Goal: Transaction & Acquisition: Purchase product/service

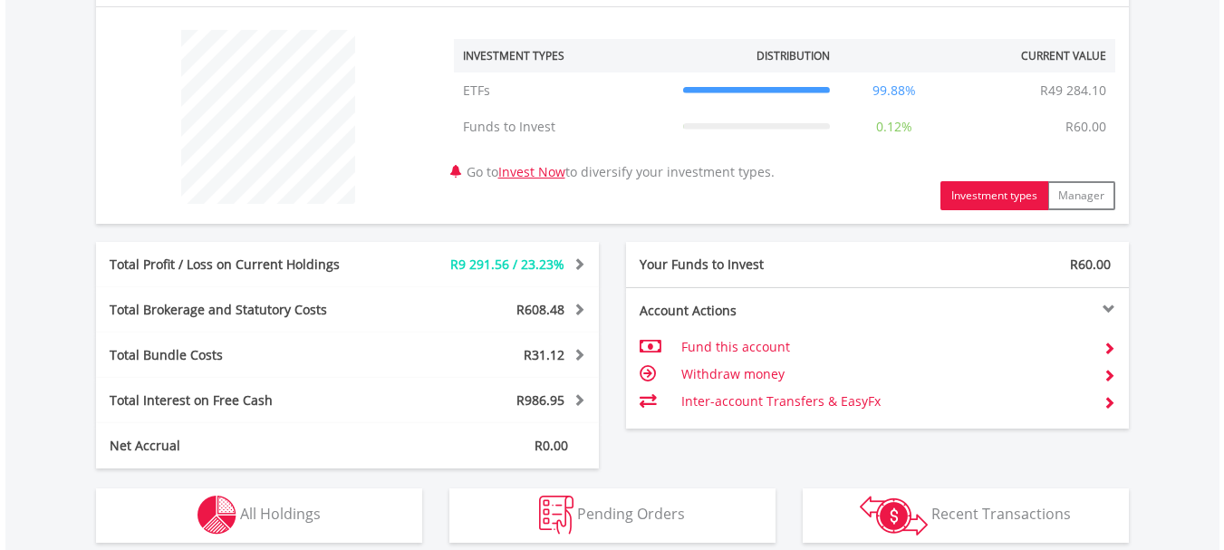
scroll to position [846, 0]
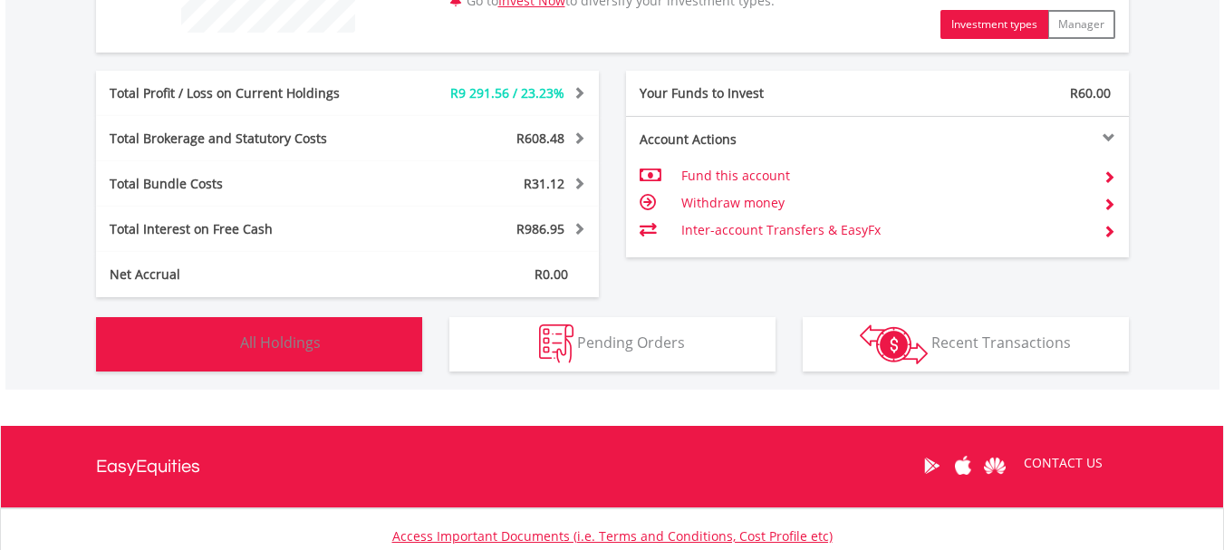
click at [304, 348] on span "All Holdings" at bounding box center [280, 343] width 81 height 20
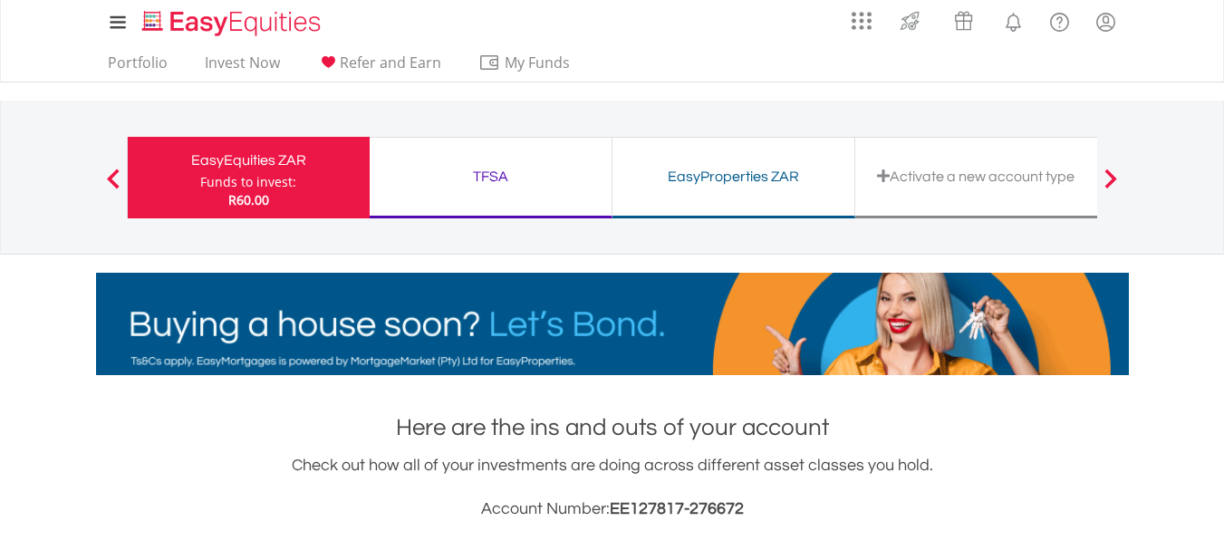
scroll to position [0, 0]
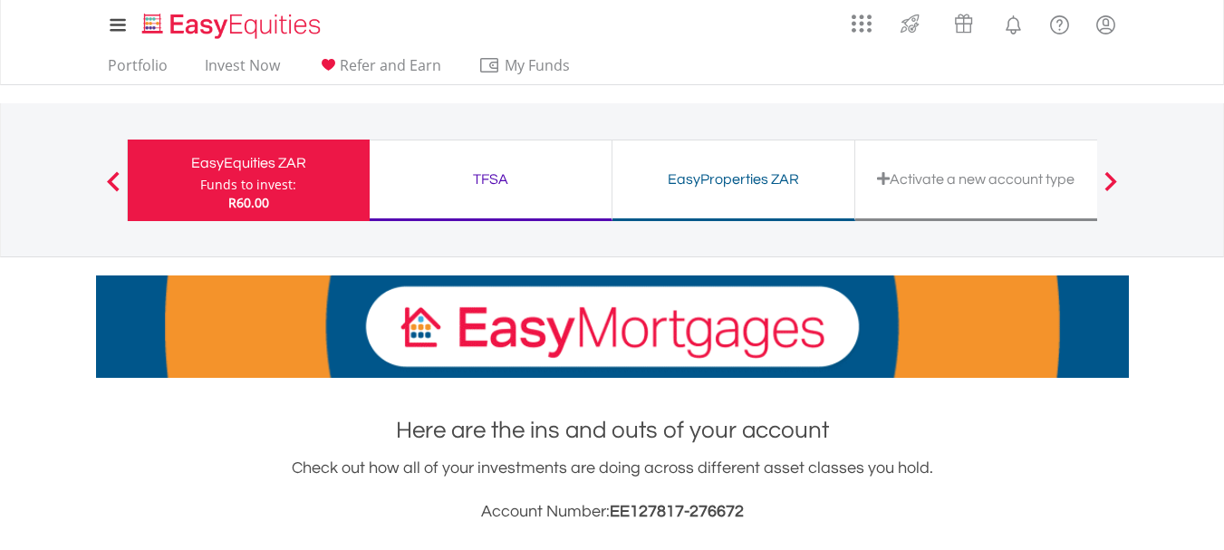
click at [543, 187] on div "TFSA" at bounding box center [491, 179] width 220 height 25
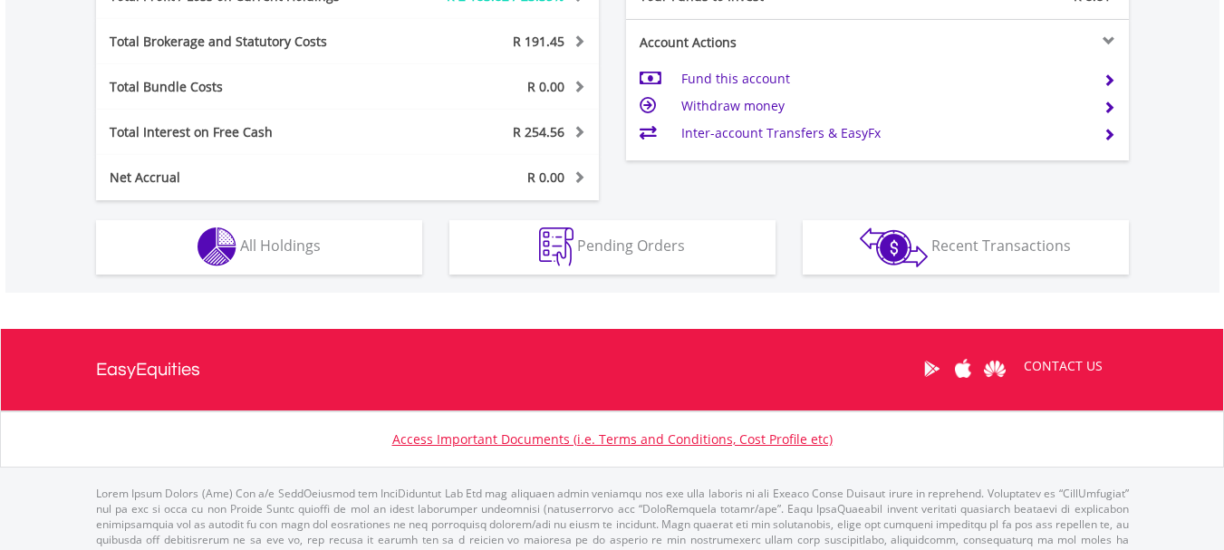
scroll to position [1056, 0]
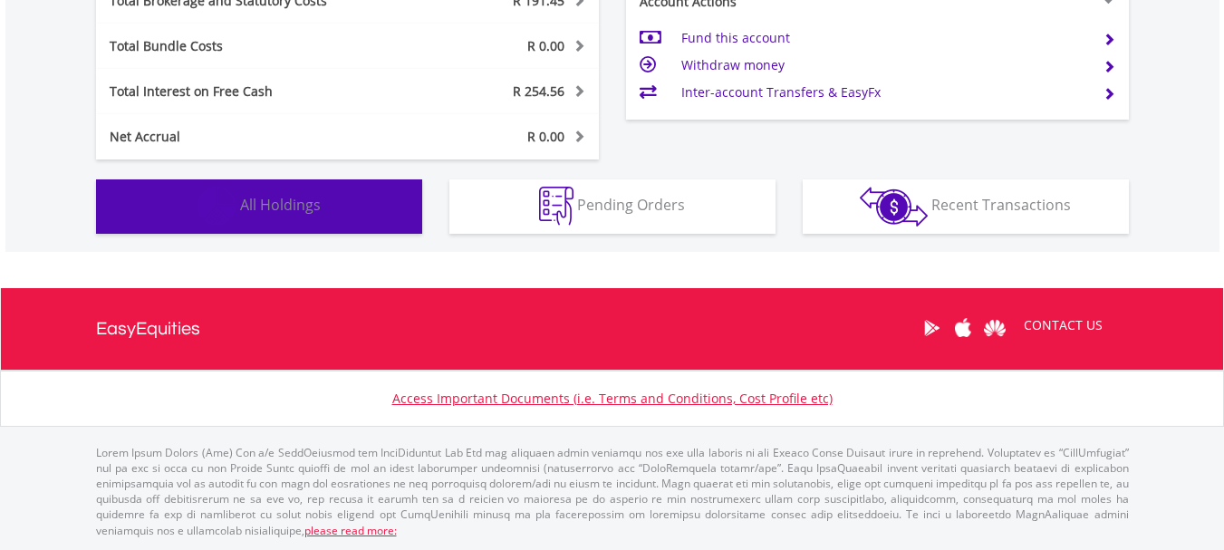
click at [262, 202] on span "All Holdings" at bounding box center [280, 205] width 81 height 20
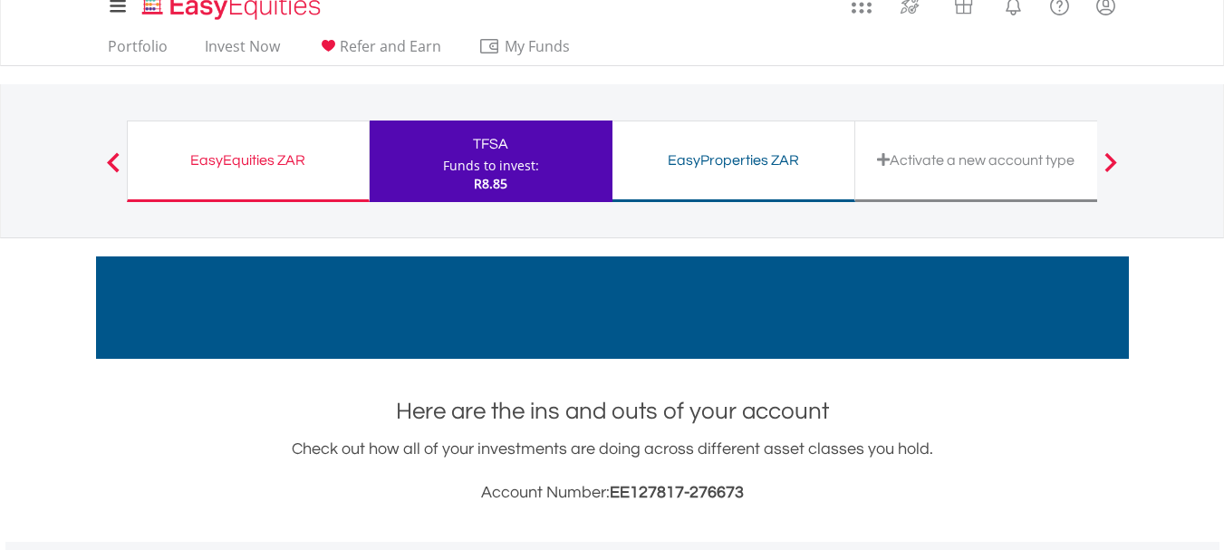
scroll to position [0, 0]
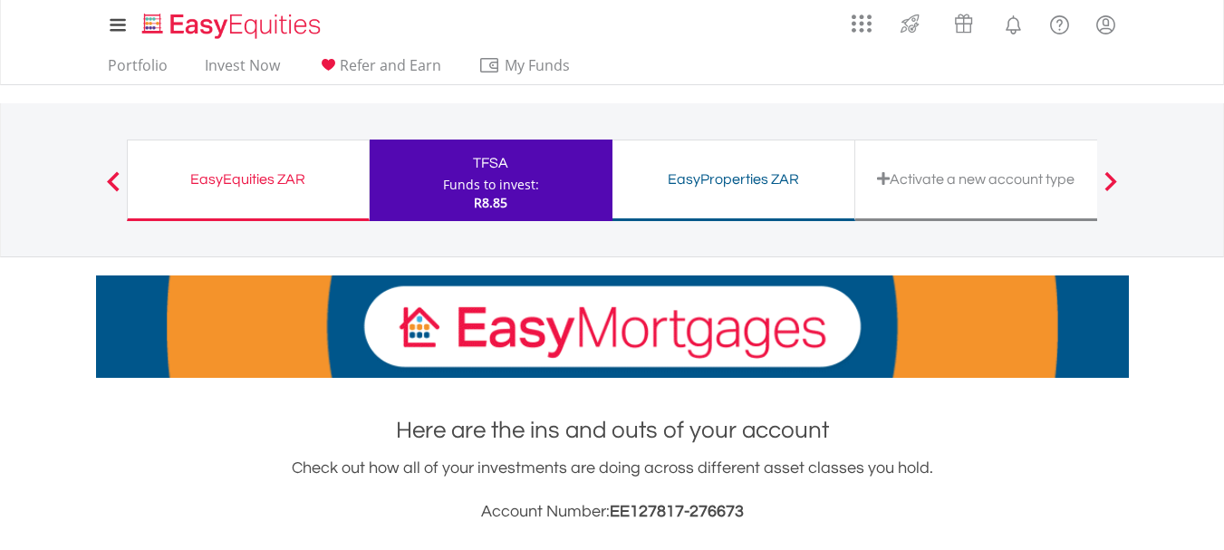
click at [770, 175] on div "EasyProperties ZAR" at bounding box center [734, 179] width 220 height 25
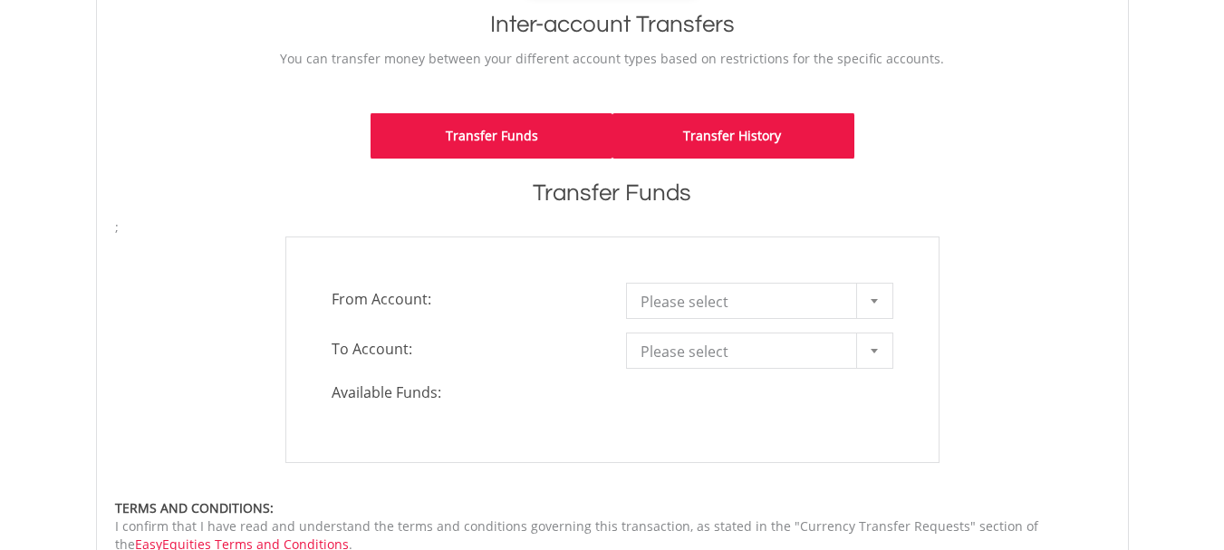
scroll to position [423, 0]
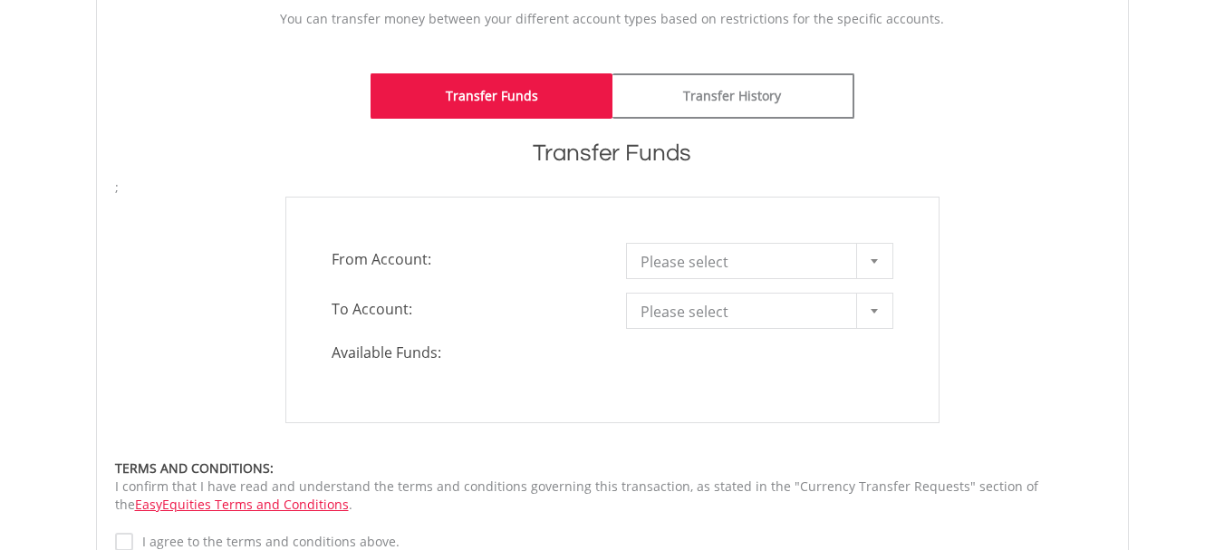
click at [879, 255] on div at bounding box center [875, 261] width 36 height 34
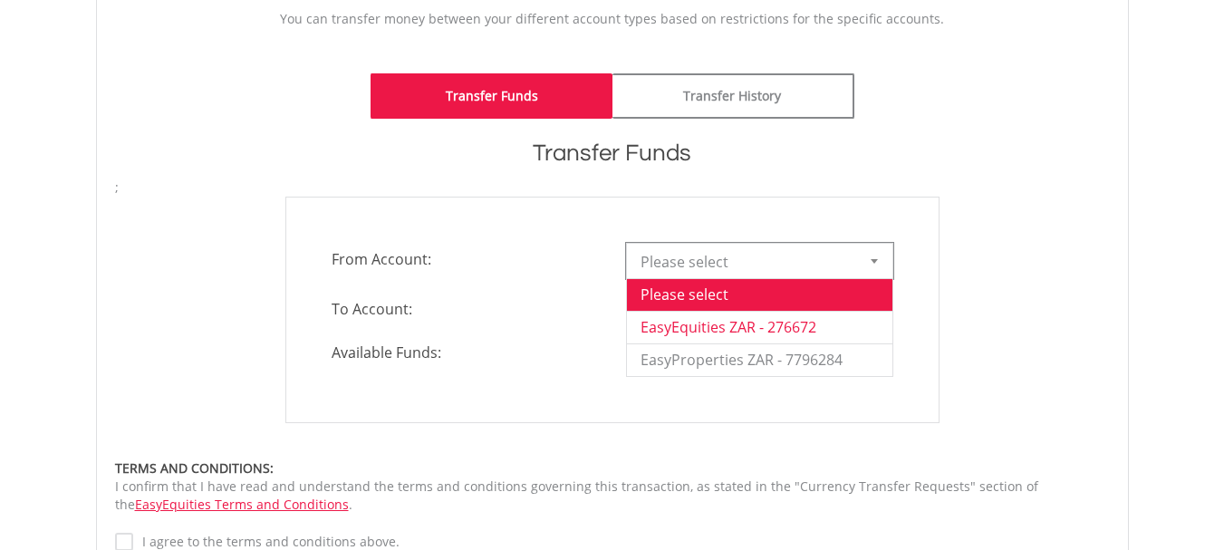
click at [819, 334] on li "EasyEquities ZAR - 276672" at bounding box center [760, 327] width 266 height 33
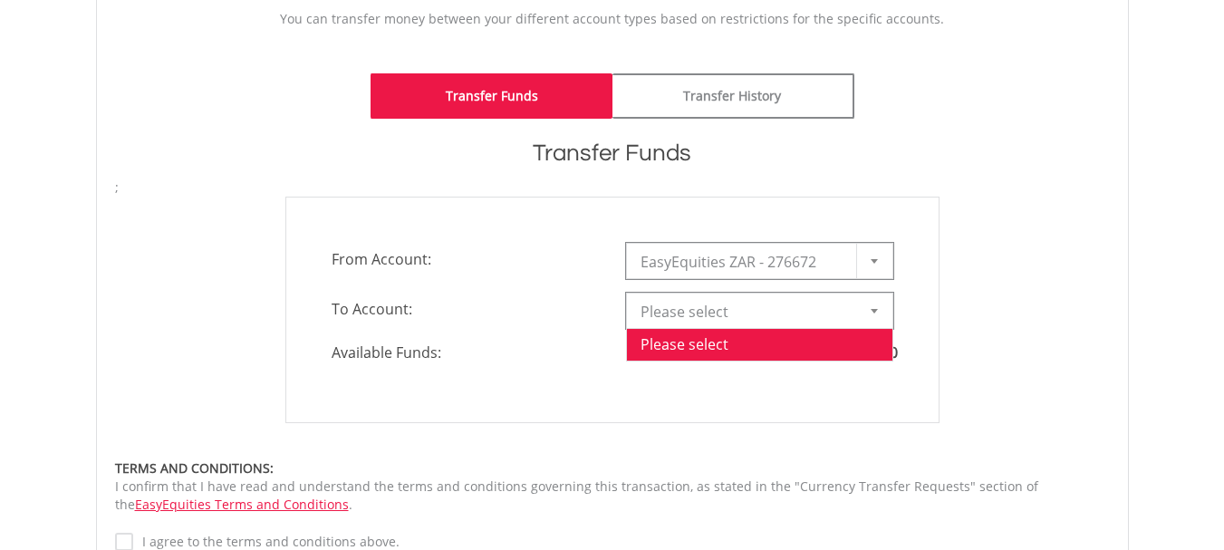
click at [876, 312] on b at bounding box center [874, 311] width 7 height 5
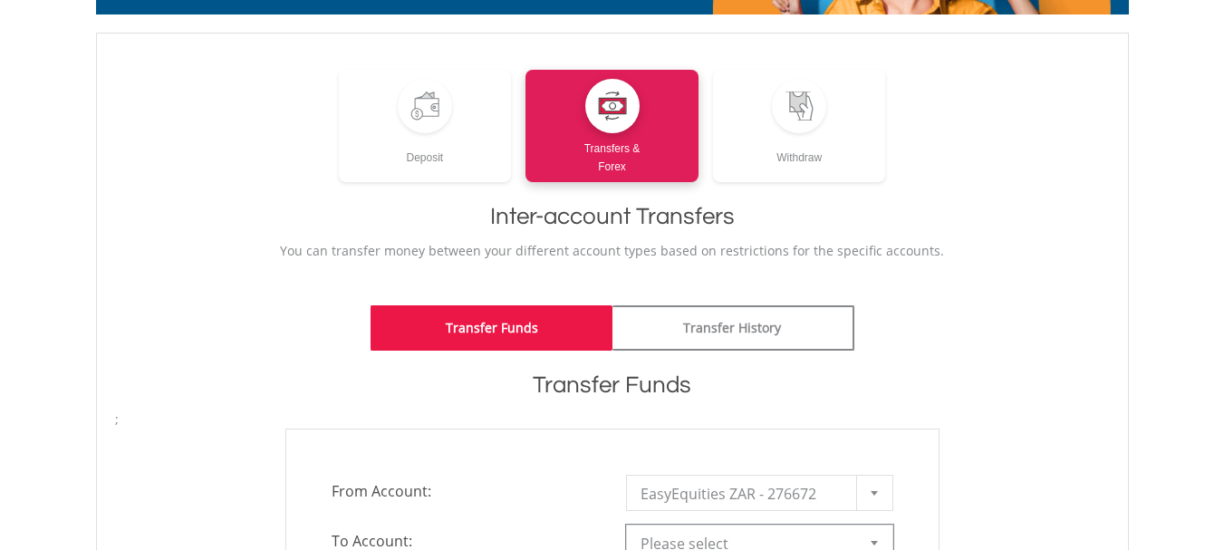
scroll to position [0, 0]
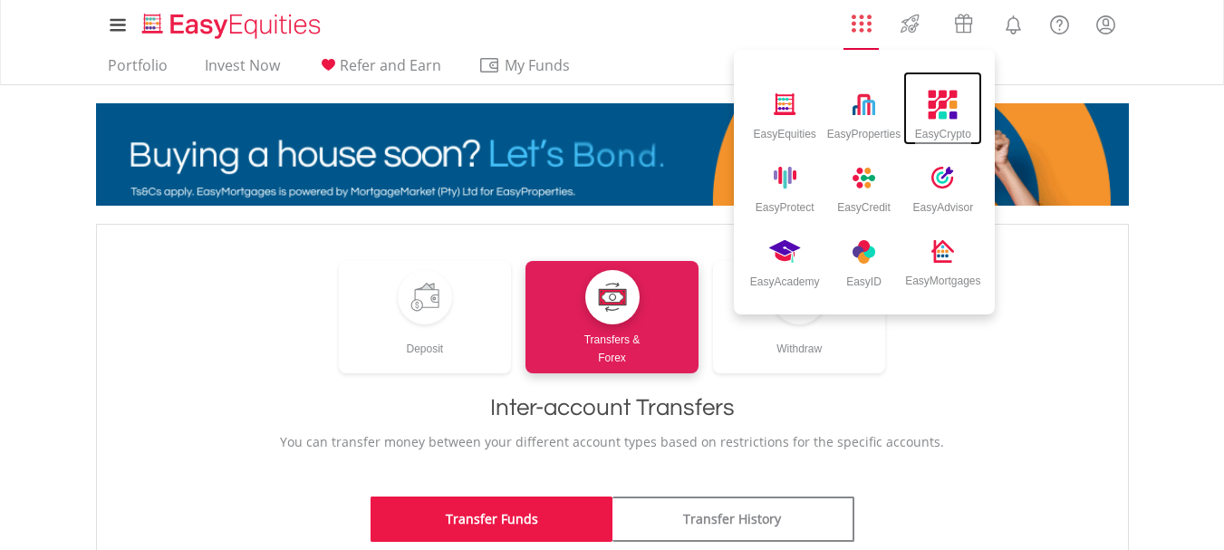
click at [947, 114] on img at bounding box center [944, 105] width 30 height 30
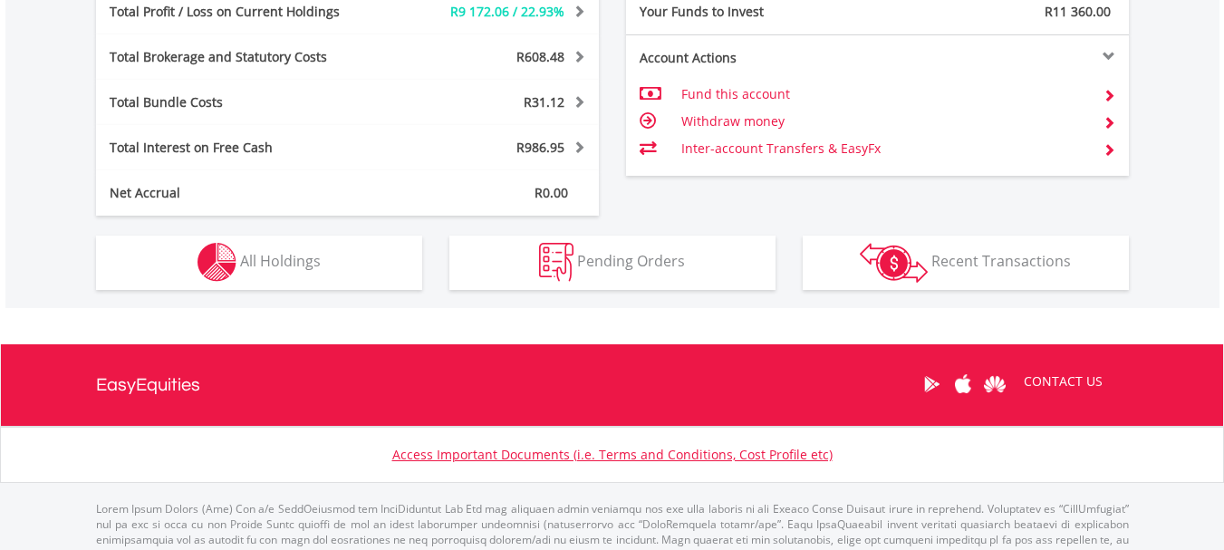
scroll to position [983, 0]
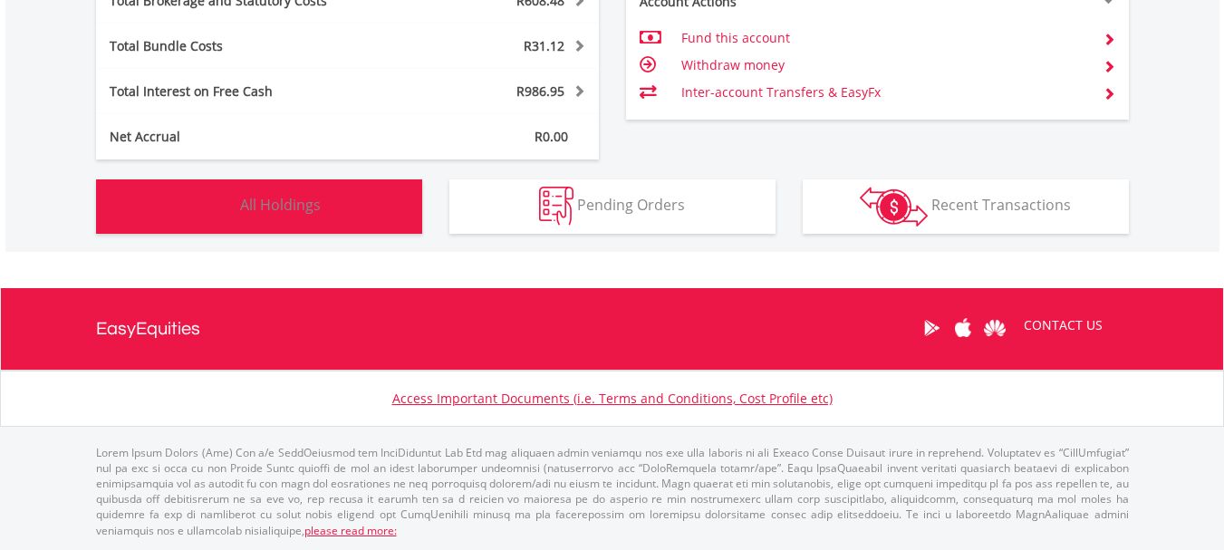
click at [296, 217] on button "Holdings All Holdings" at bounding box center [259, 206] width 326 height 54
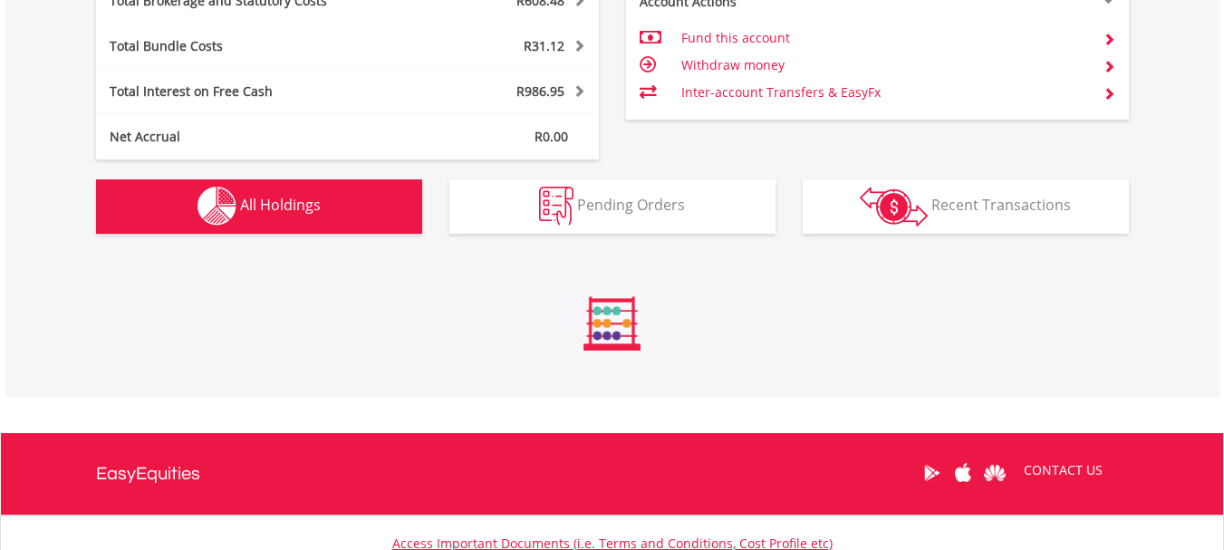
scroll to position [1272, 0]
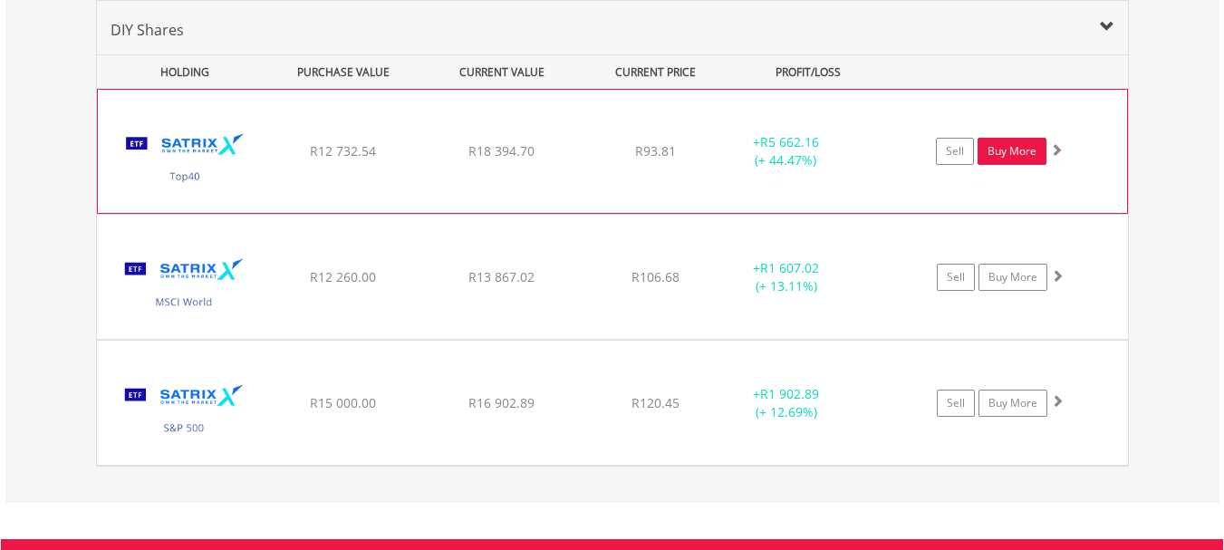
click at [1038, 150] on link "Buy More" at bounding box center [1012, 151] width 69 height 27
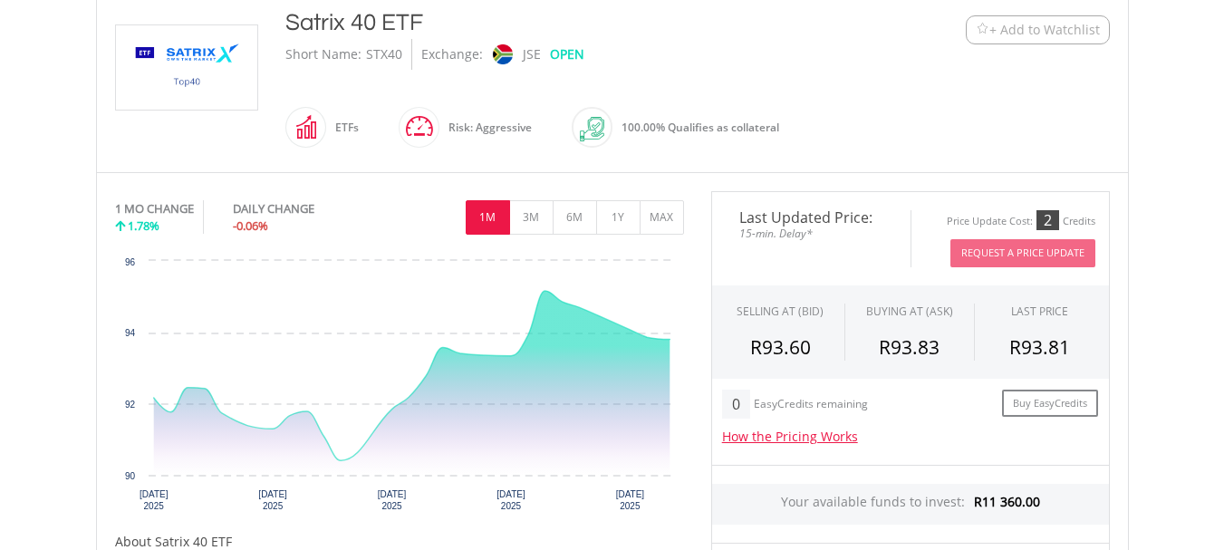
scroll to position [423, 0]
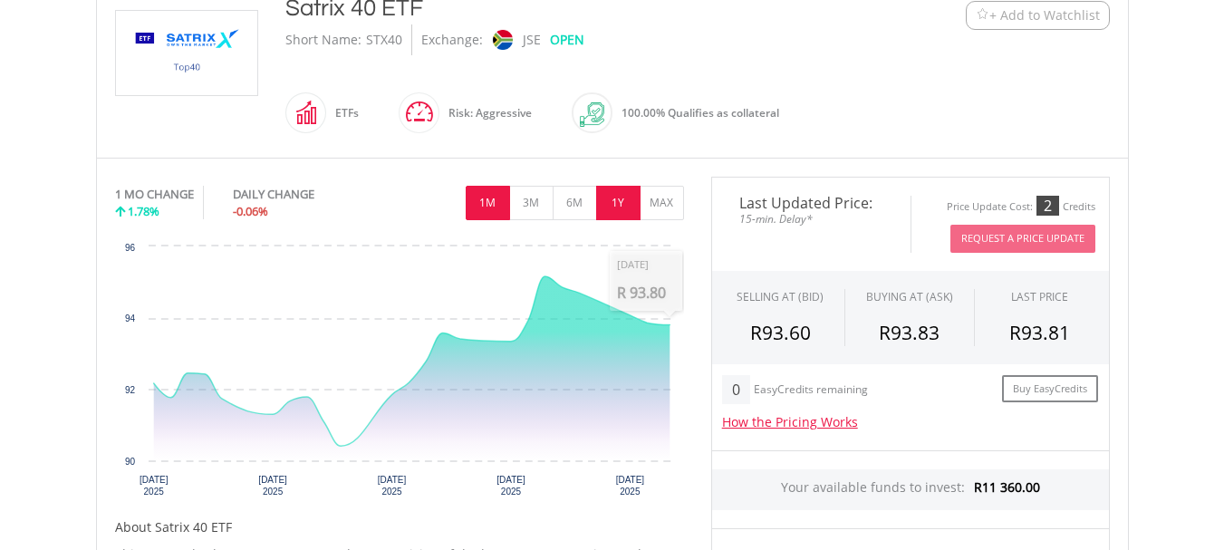
click at [624, 199] on button "1Y" at bounding box center [618, 203] width 44 height 34
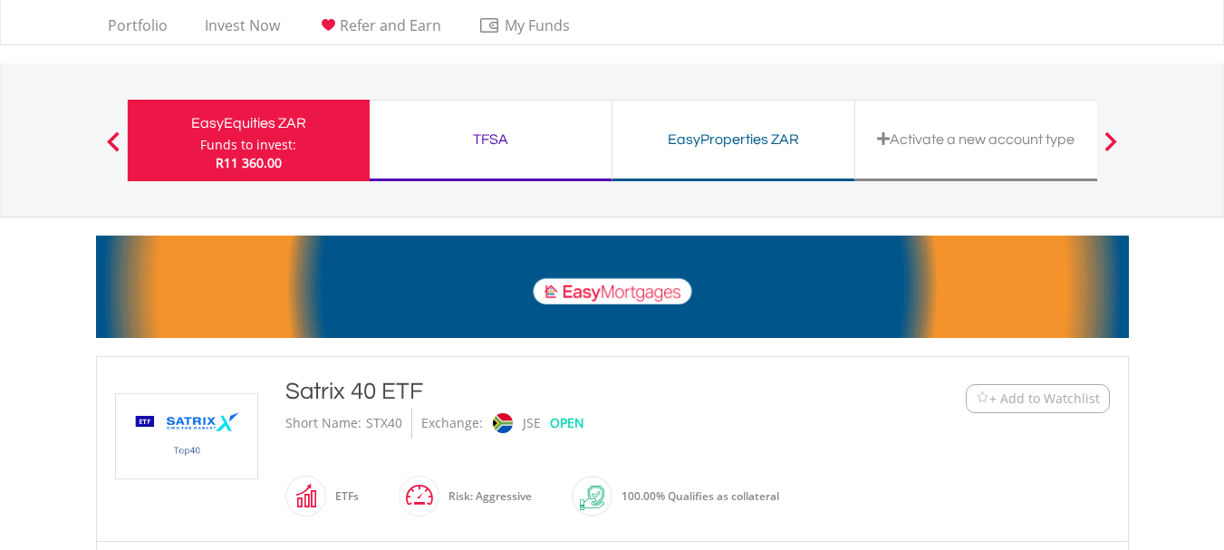
scroll to position [0, 0]
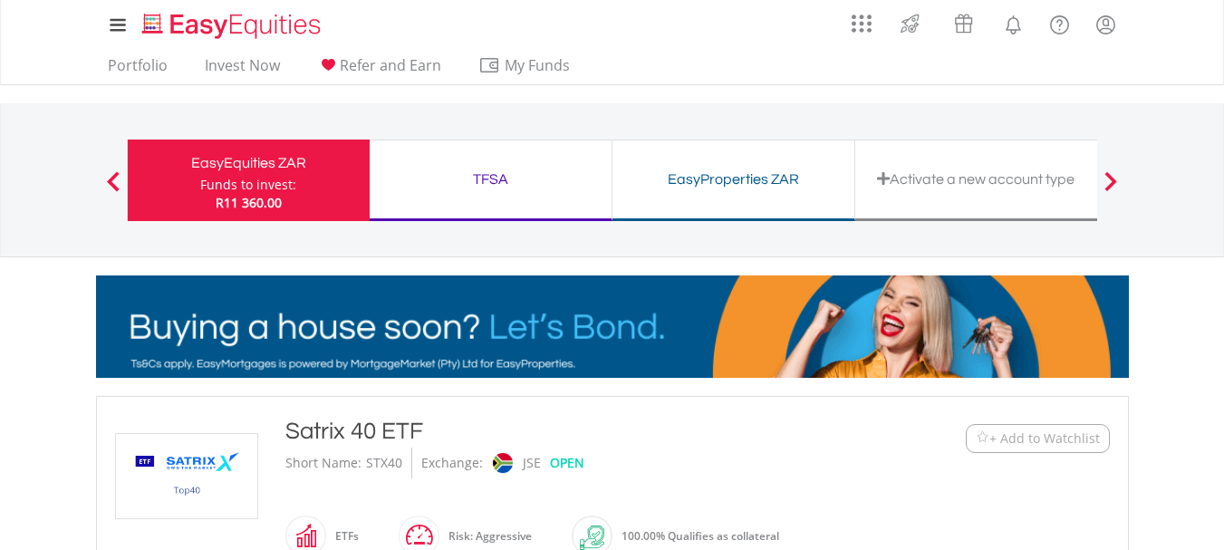
click at [111, 179] on span at bounding box center [113, 181] width 13 height 20
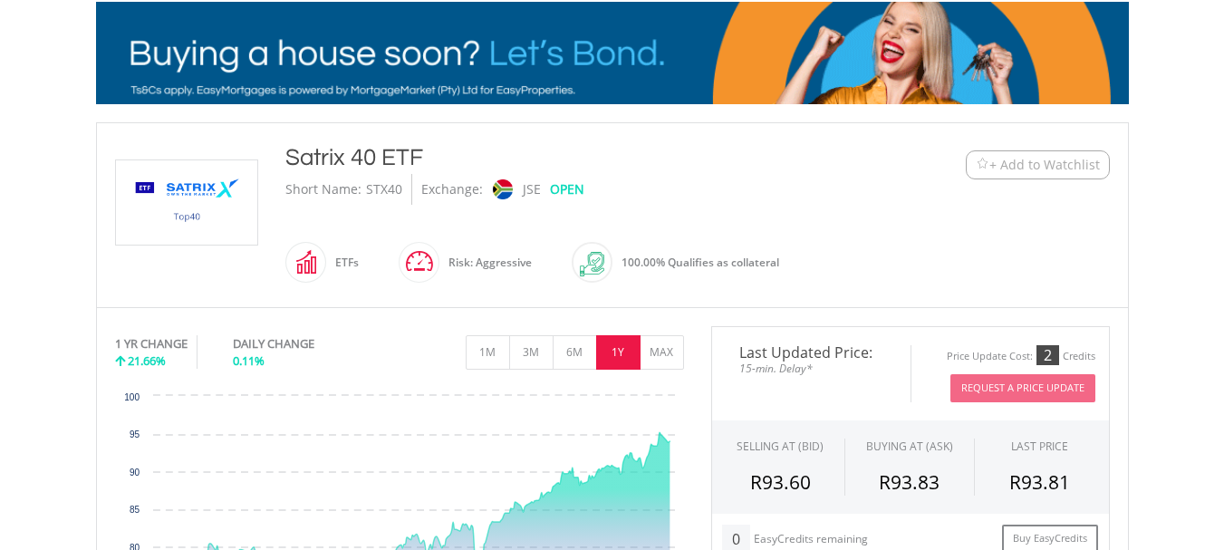
scroll to position [211, 0]
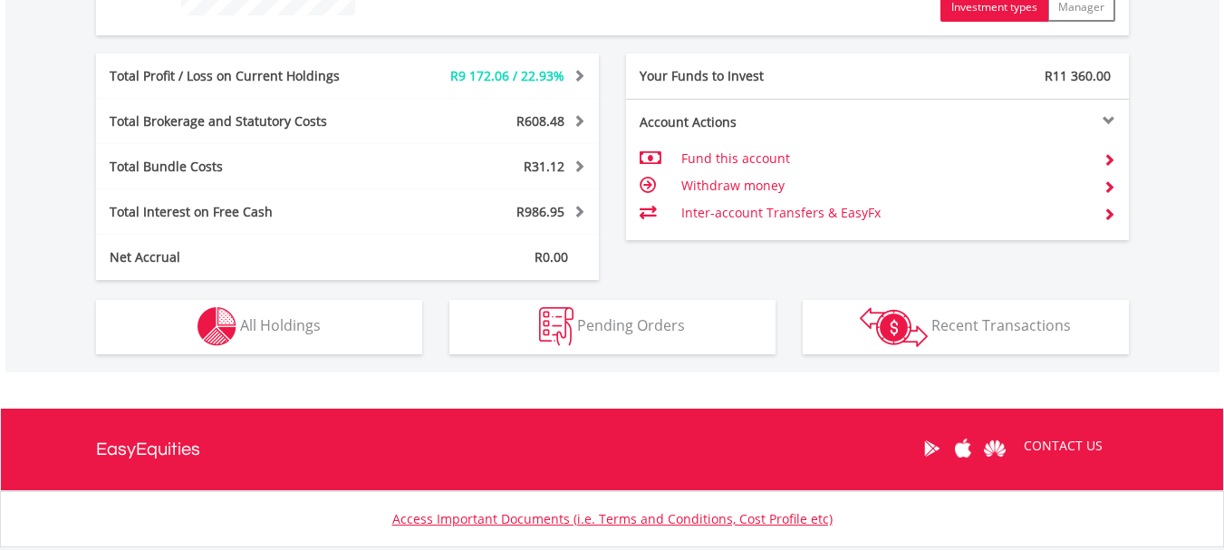
scroll to position [930, 0]
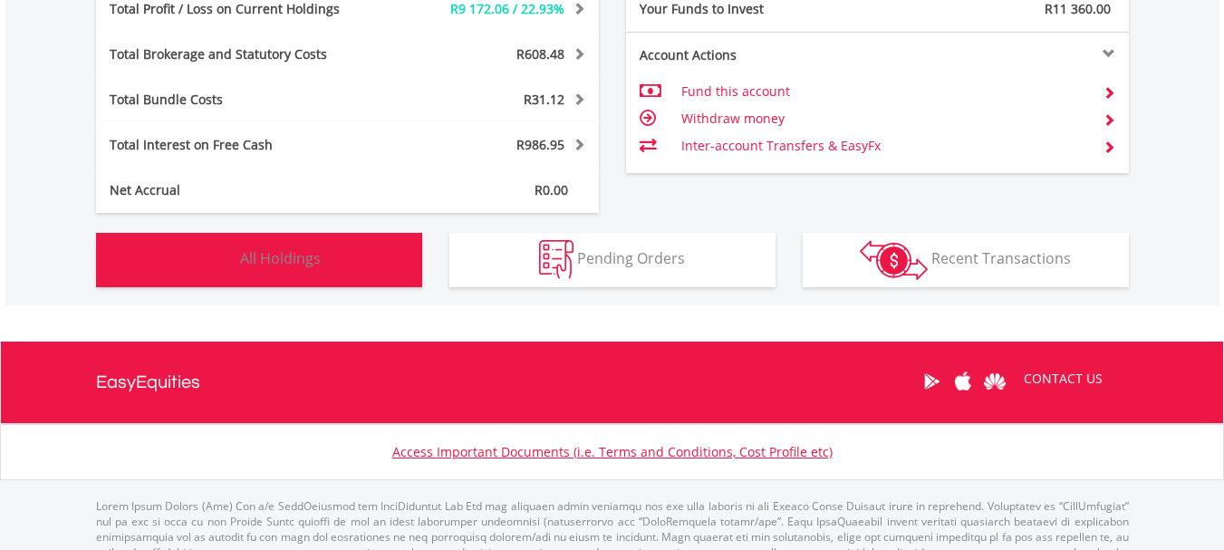
click at [315, 266] on span "All Holdings" at bounding box center [280, 258] width 81 height 20
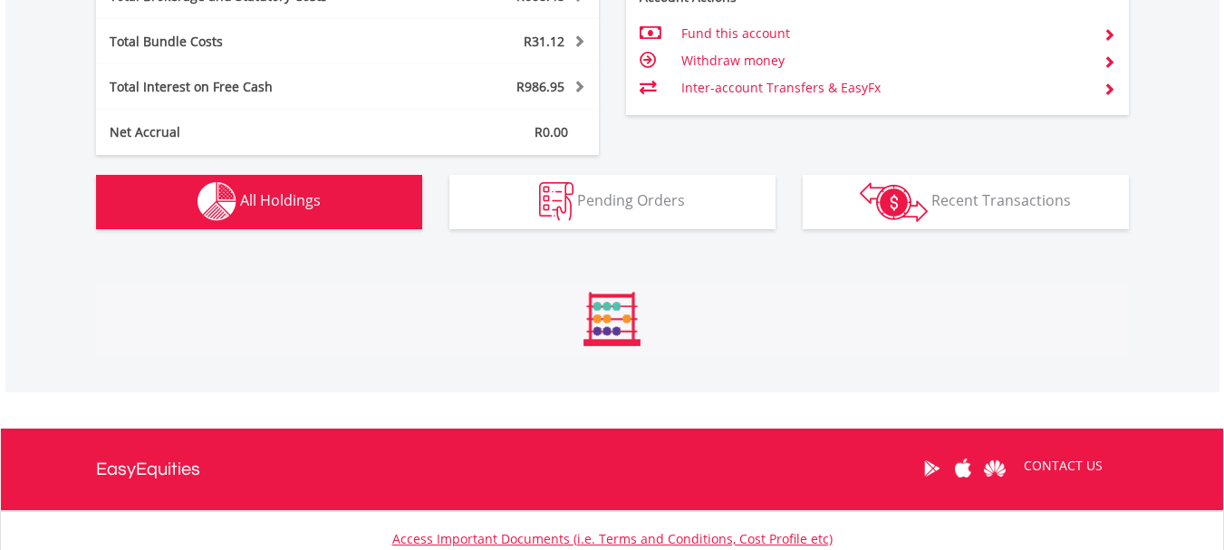
scroll to position [1272, 0]
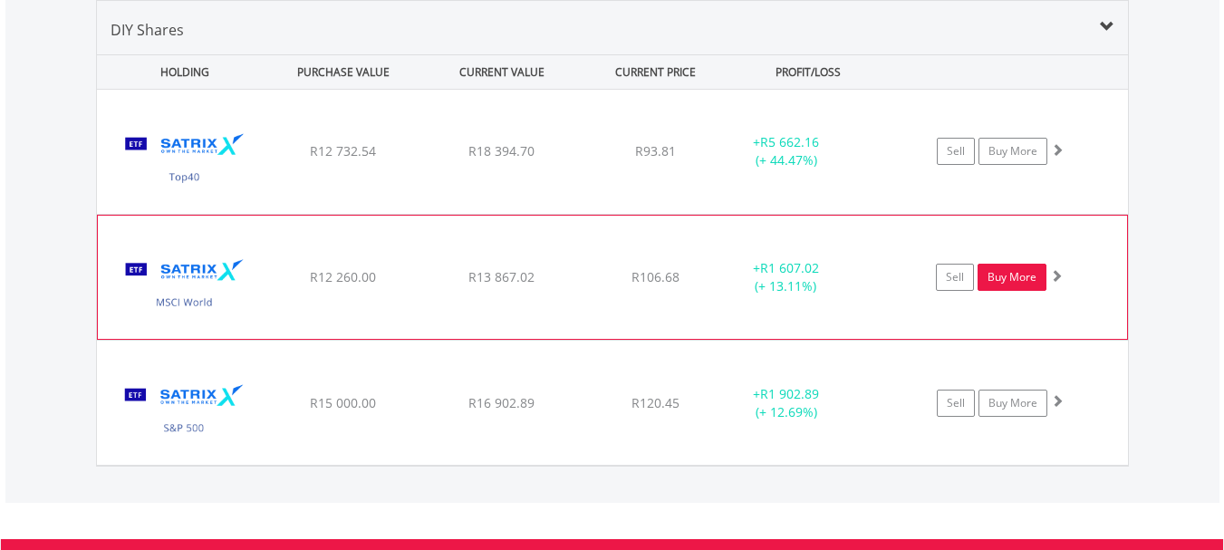
click at [1027, 273] on link "Buy More" at bounding box center [1012, 277] width 69 height 27
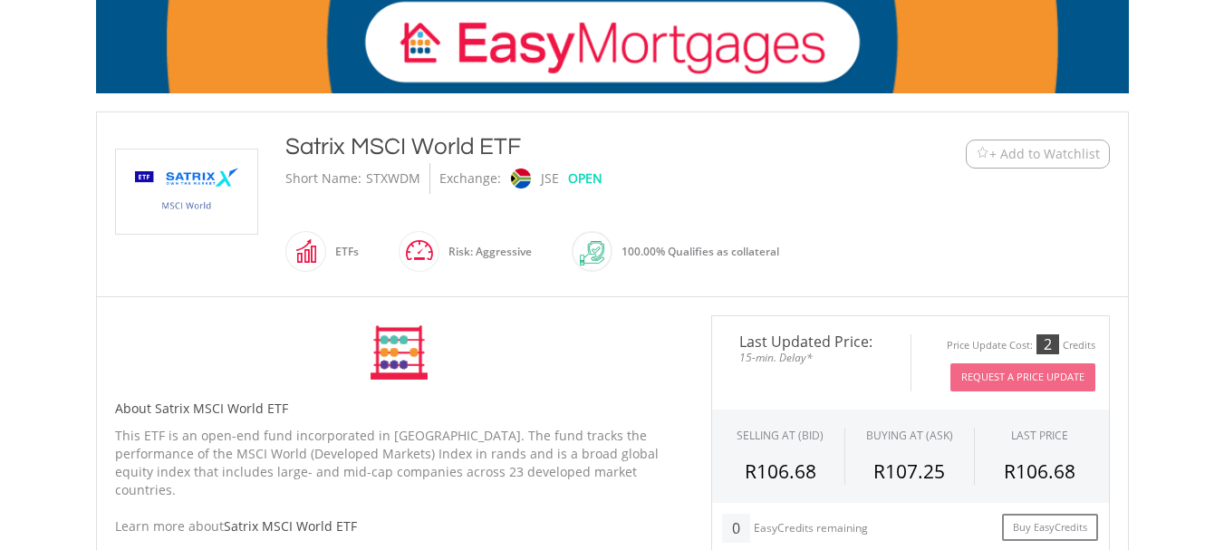
scroll to position [423, 0]
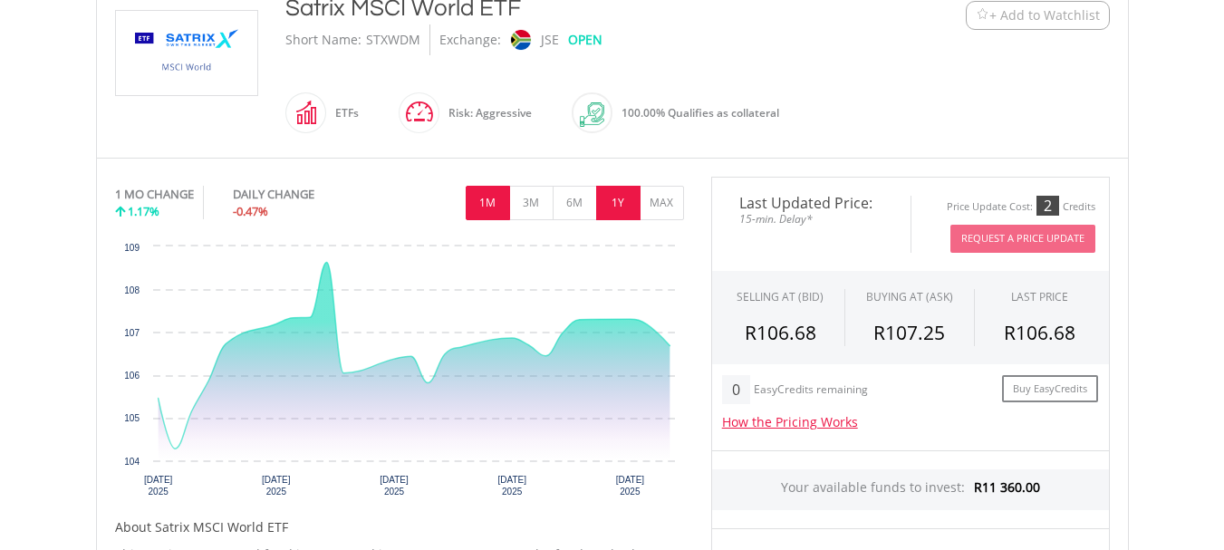
click at [626, 205] on button "1Y" at bounding box center [618, 203] width 44 height 34
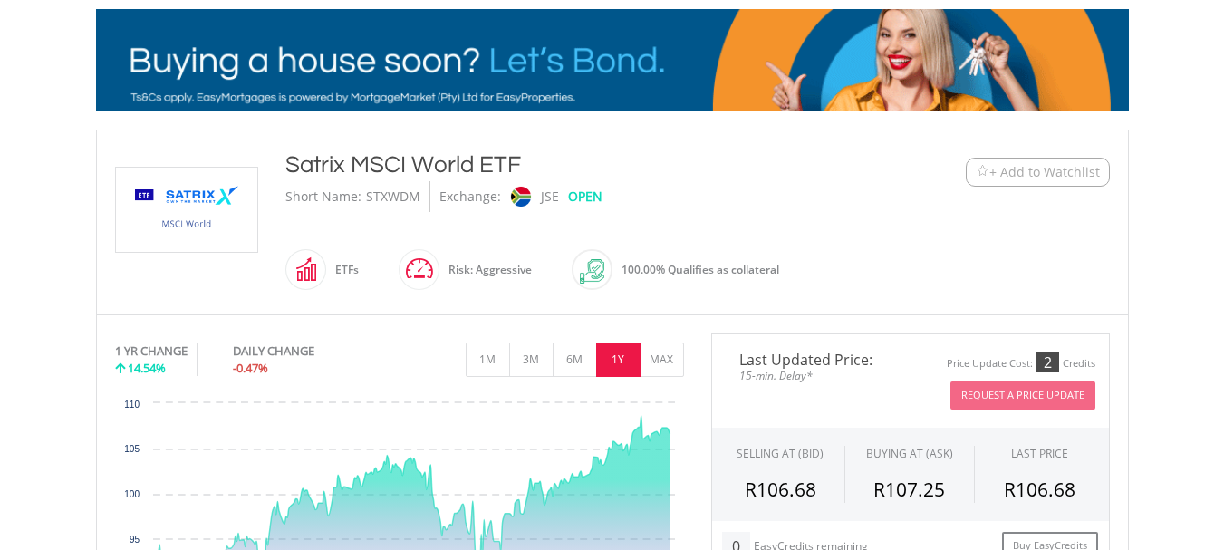
scroll to position [0, 0]
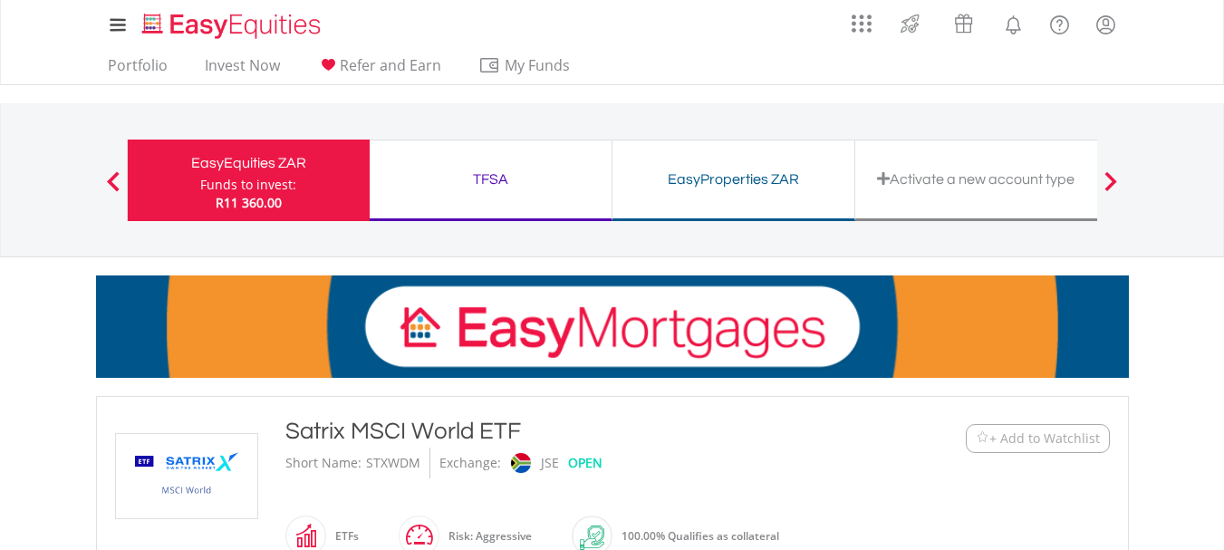
click at [117, 179] on span at bounding box center [113, 181] width 13 height 20
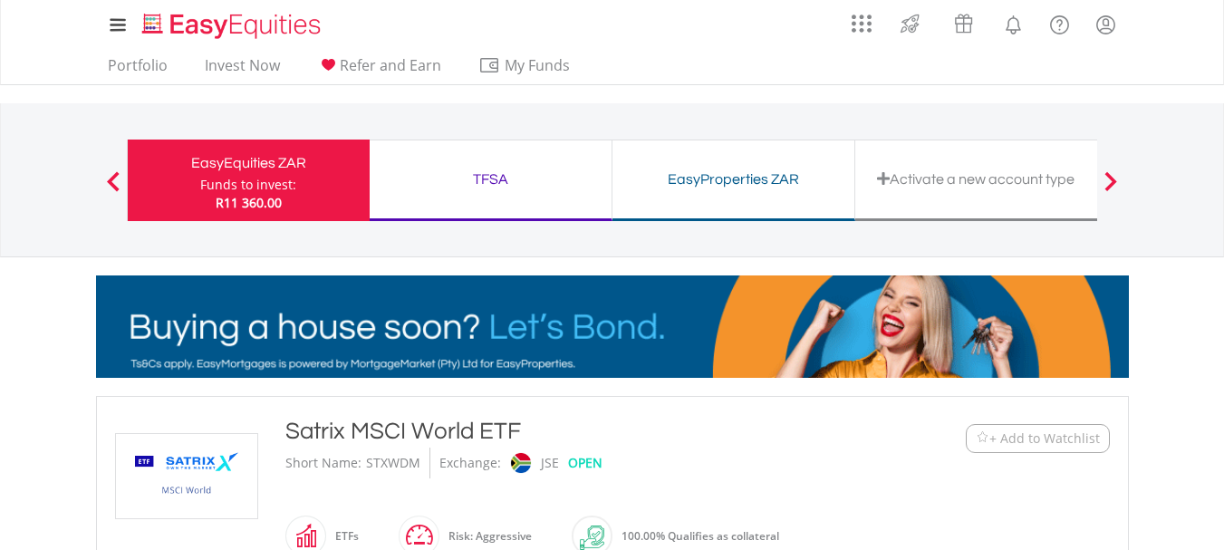
click at [271, 183] on div "Funds to invest:" at bounding box center [248, 185] width 96 height 18
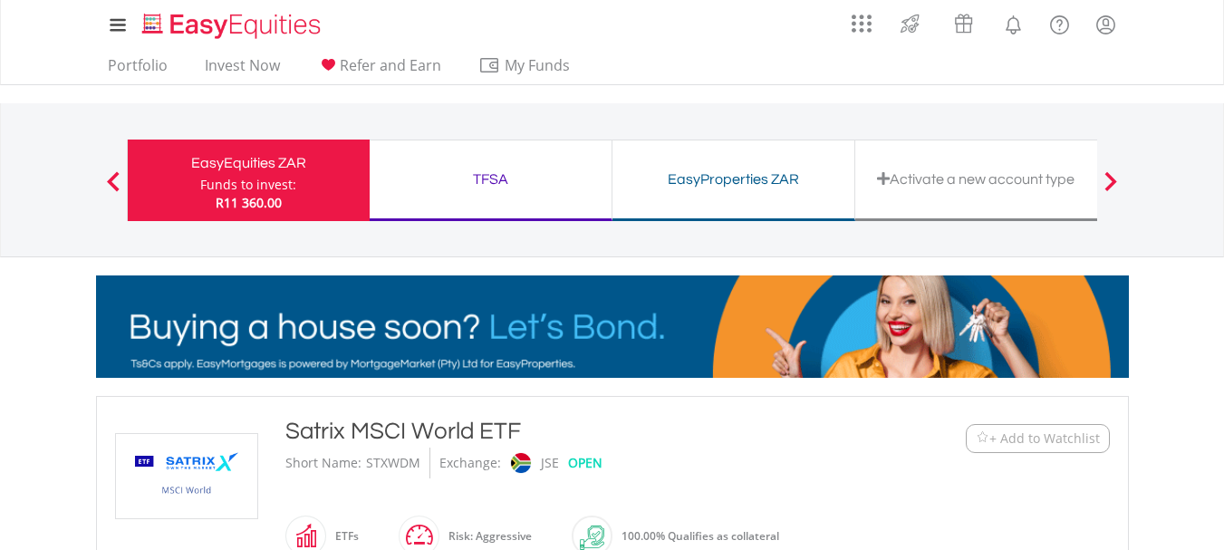
click at [479, 175] on div "TFSA" at bounding box center [491, 179] width 220 height 25
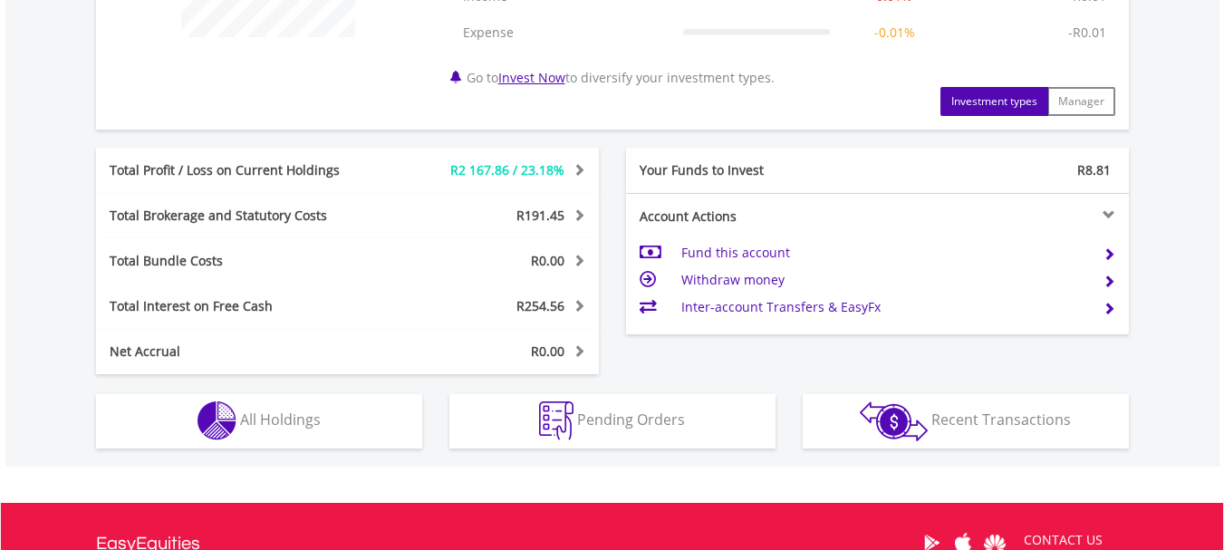
scroll to position [846, 0]
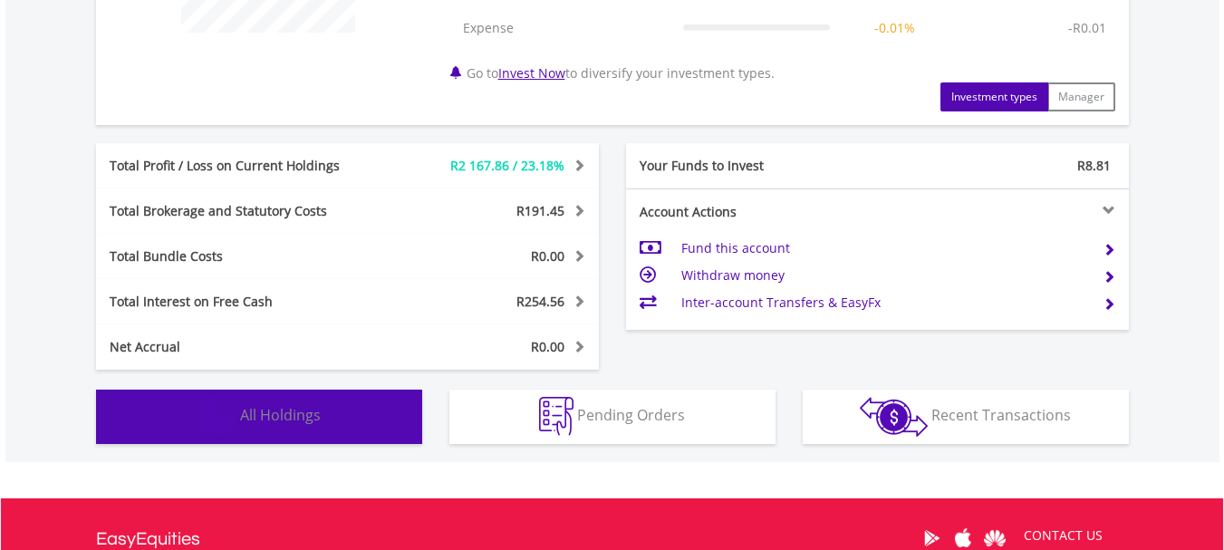
click at [354, 415] on button "Holdings All Holdings" at bounding box center [259, 417] width 326 height 54
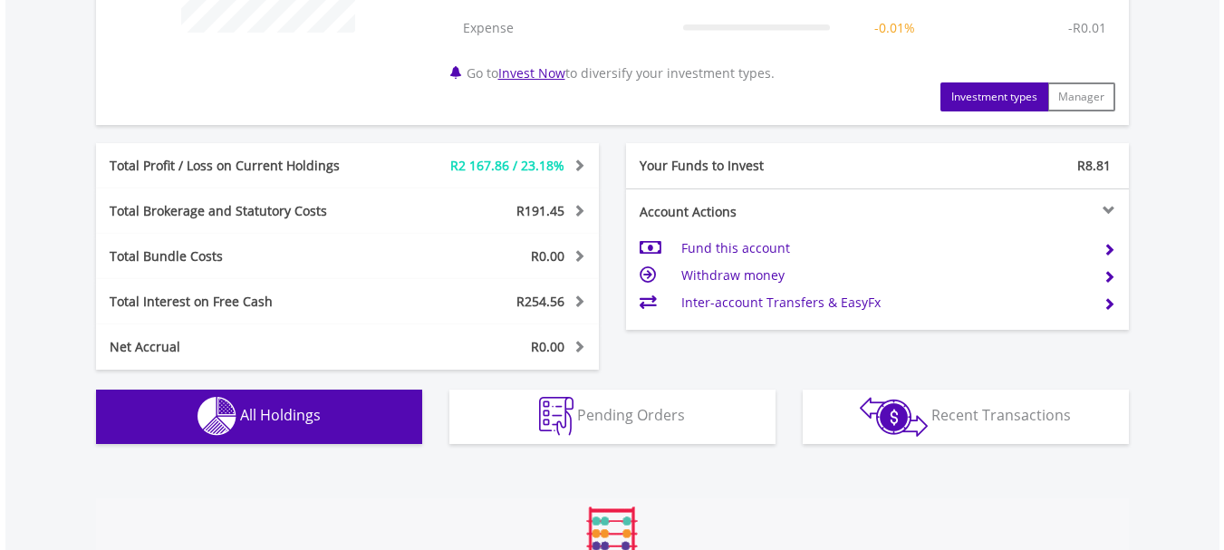
scroll to position [1343, 0]
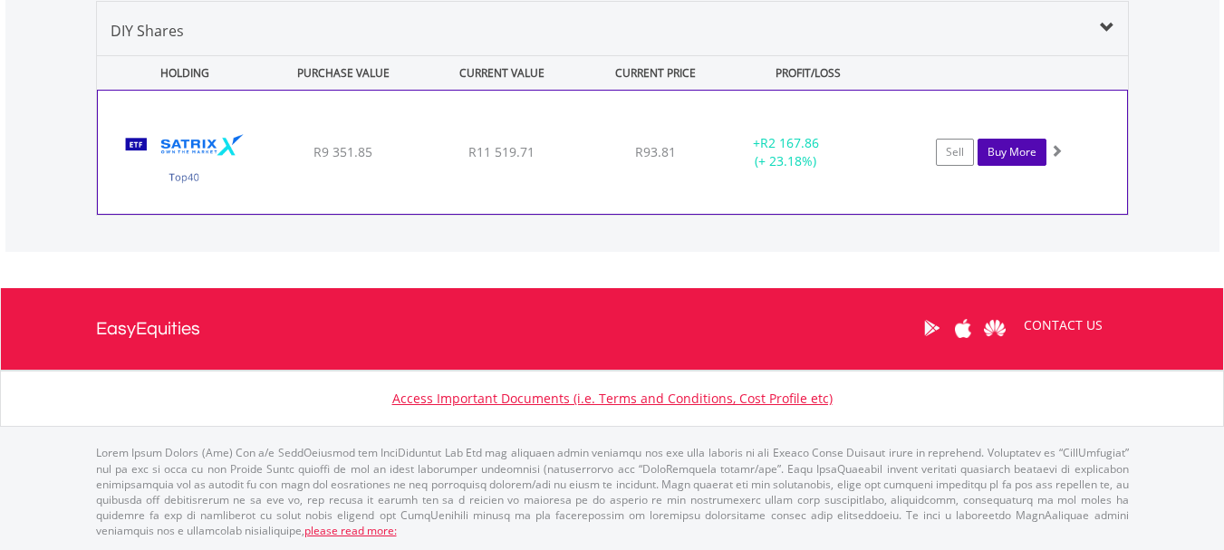
click at [1033, 149] on link "Buy More" at bounding box center [1012, 152] width 69 height 27
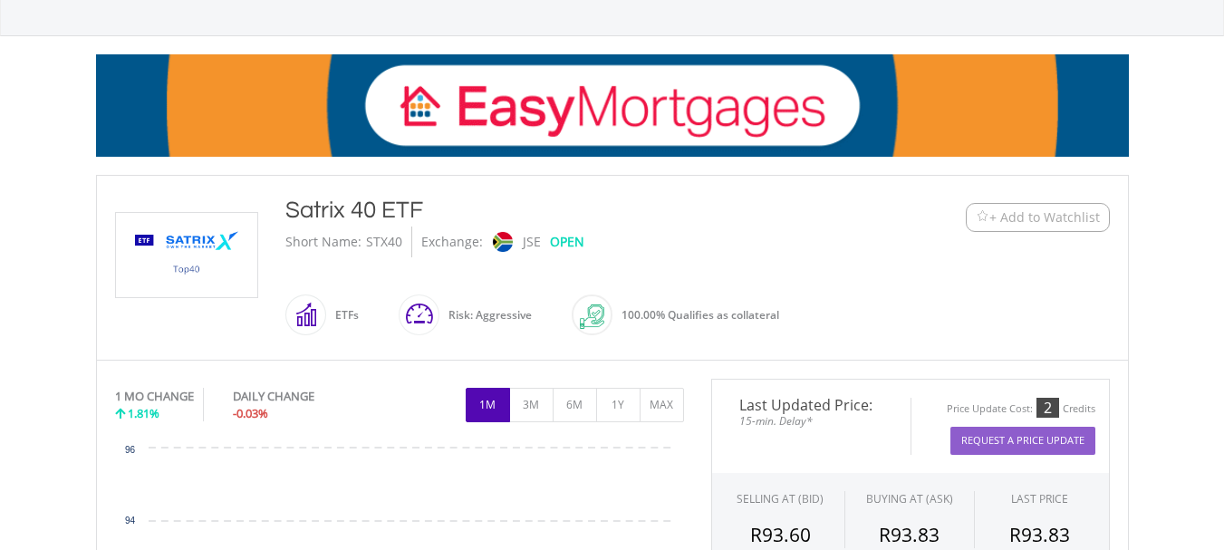
scroll to position [423, 0]
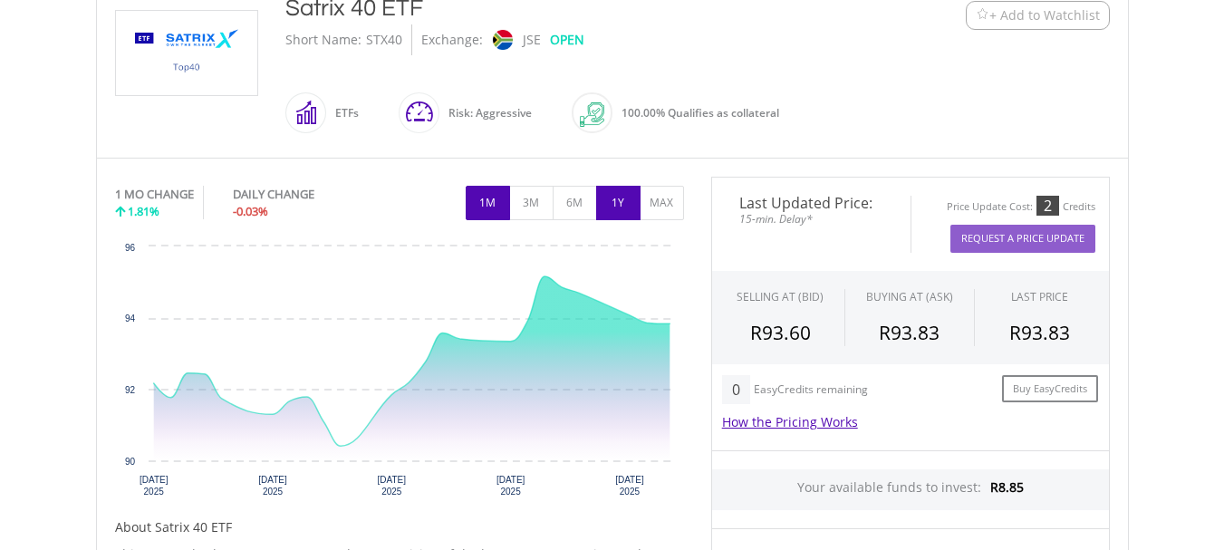
click at [612, 205] on button "1Y" at bounding box center [618, 203] width 44 height 34
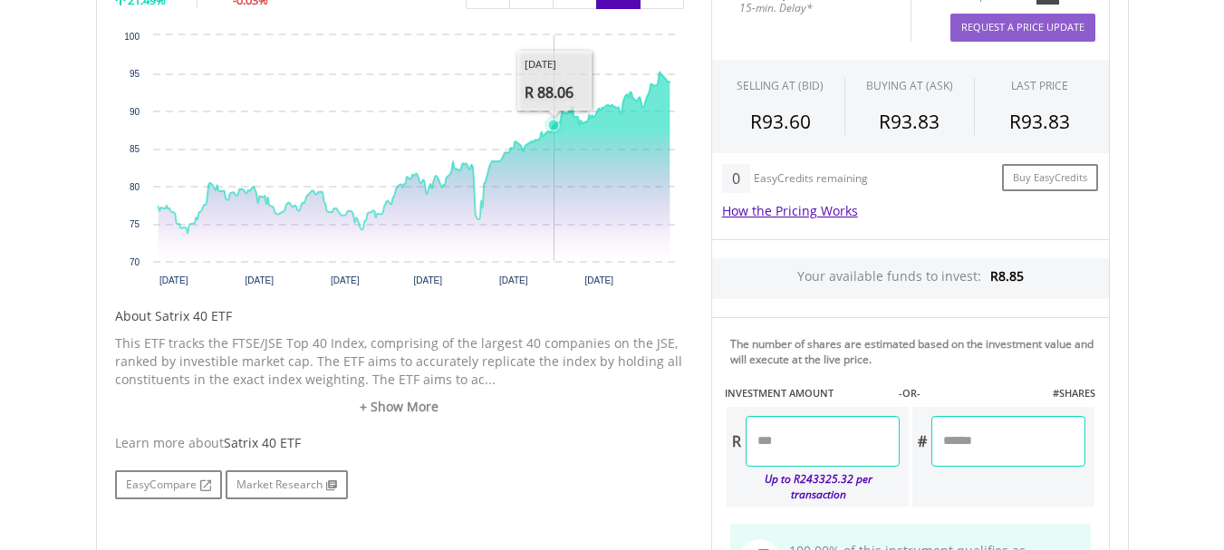
scroll to position [0, 0]
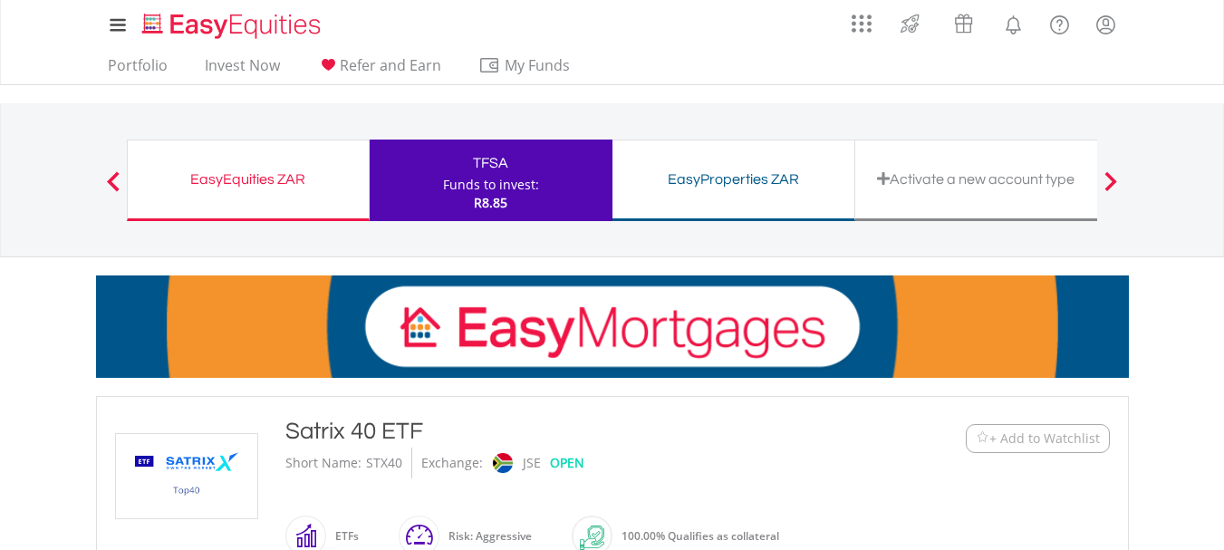
click at [472, 173] on div "TFSA" at bounding box center [491, 162] width 221 height 25
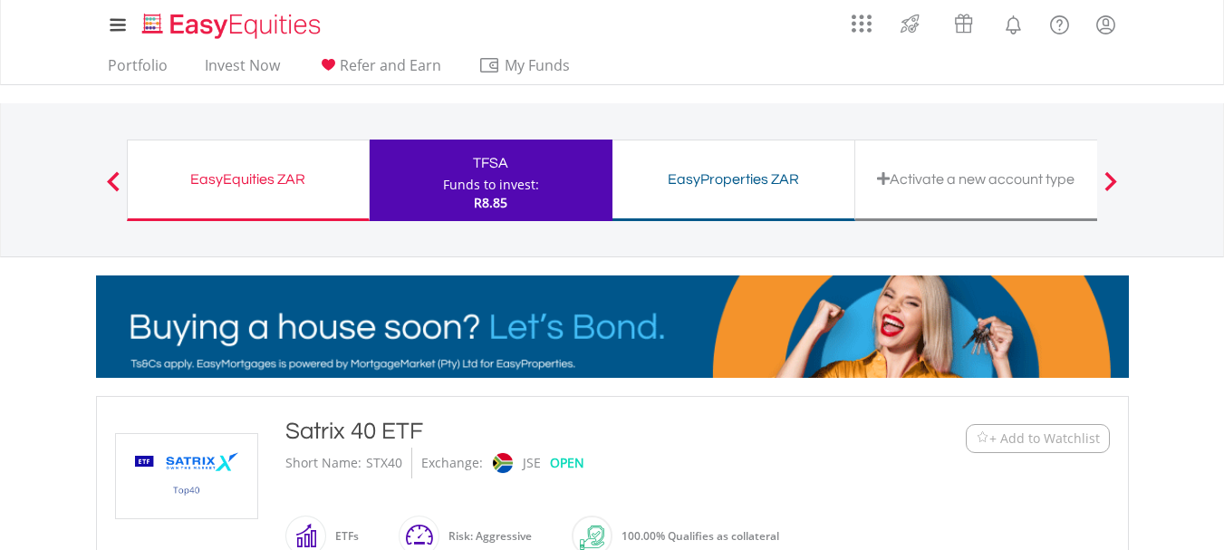
click at [251, 171] on div "EasyEquities ZAR" at bounding box center [248, 179] width 219 height 25
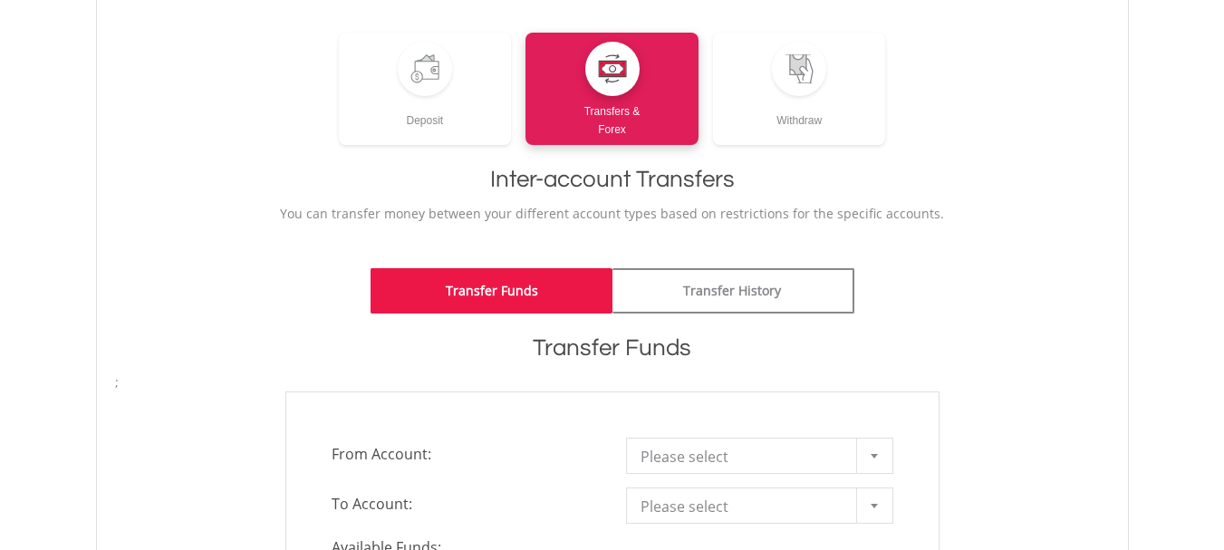
scroll to position [423, 0]
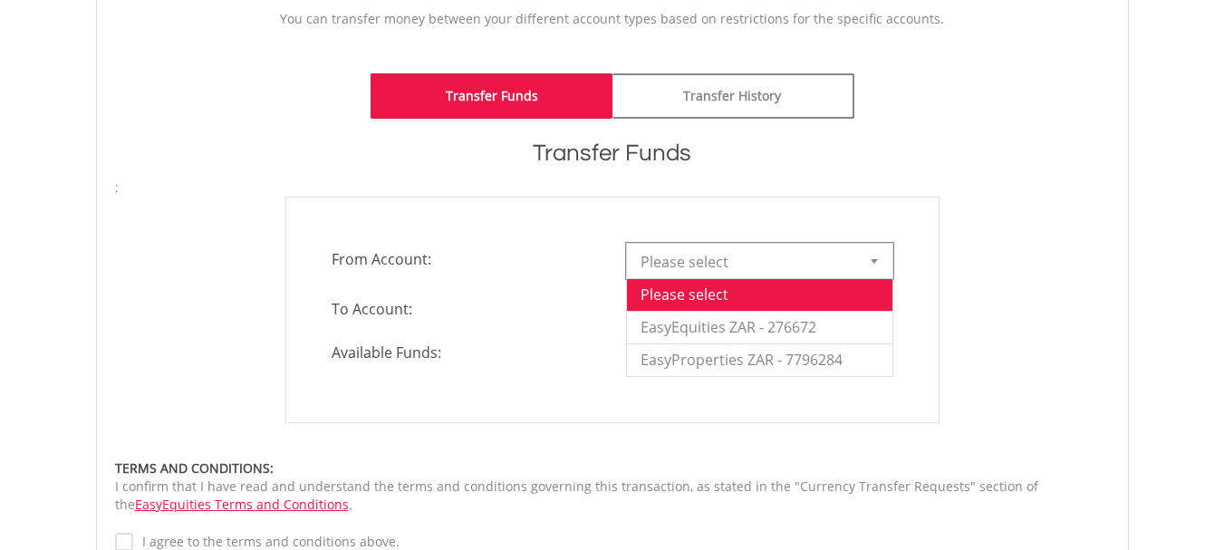
click at [874, 262] on b at bounding box center [874, 261] width 7 height 5
click at [820, 327] on li "EasyEquities ZAR - 276672" at bounding box center [760, 327] width 266 height 33
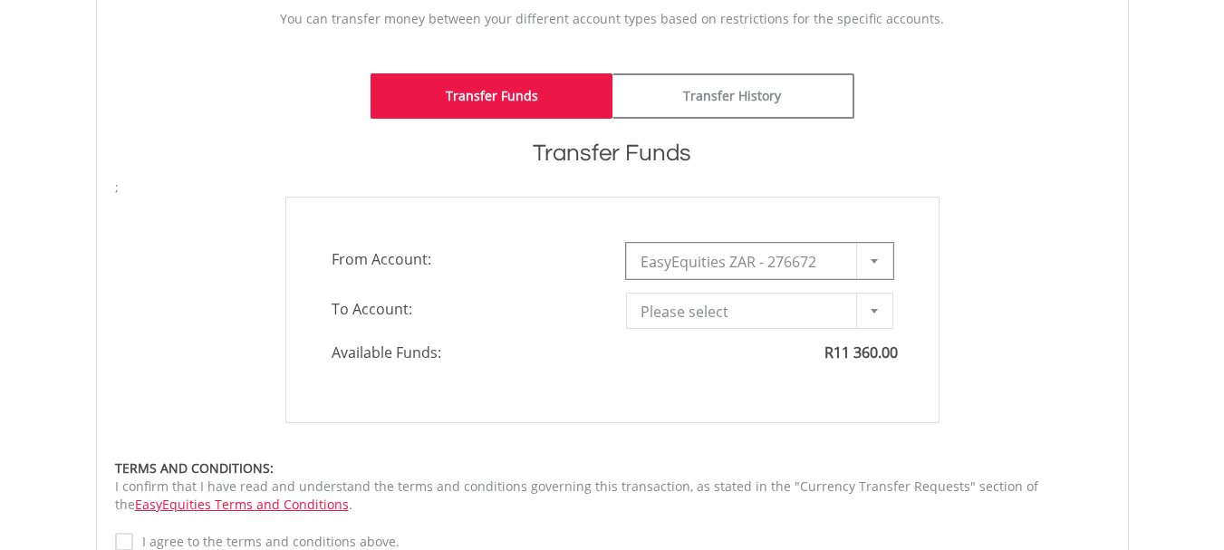
click at [873, 312] on b at bounding box center [874, 311] width 7 height 5
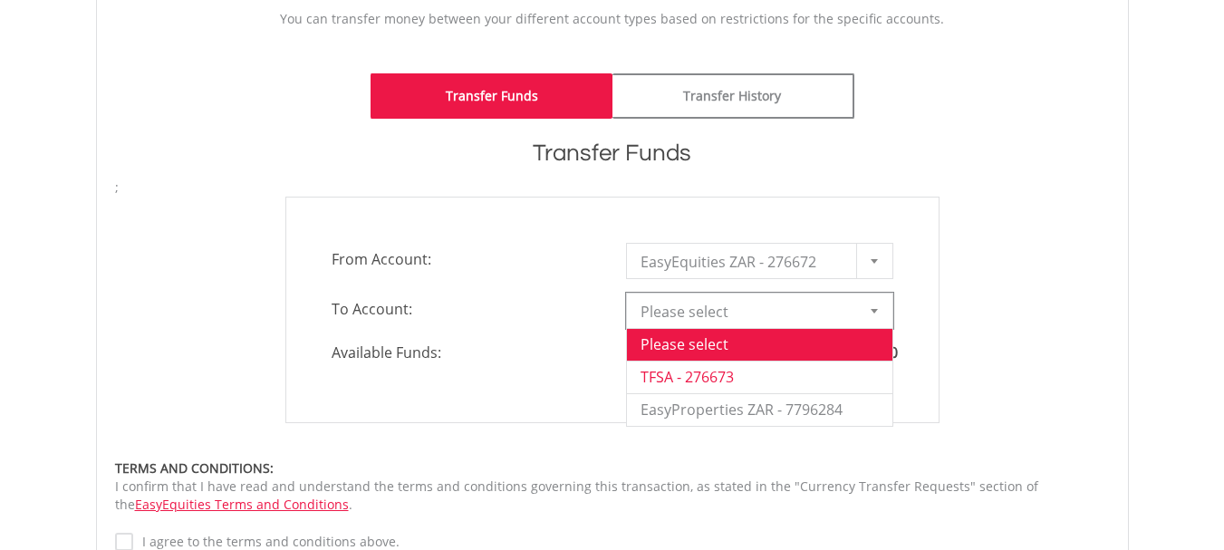
click at [773, 382] on li "TFSA - 276673" at bounding box center [760, 377] width 266 height 33
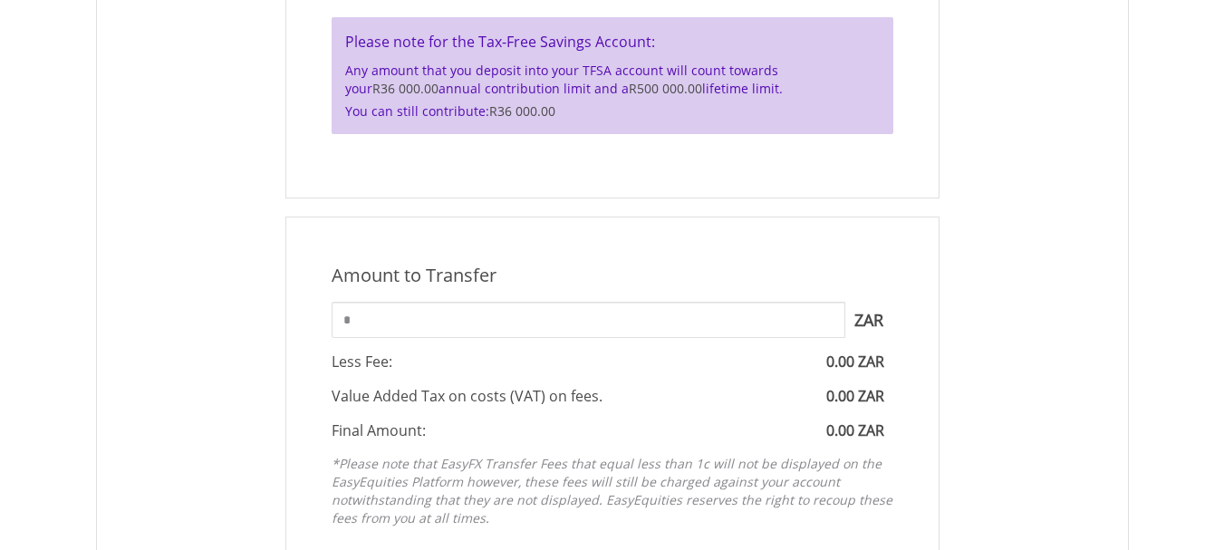
scroll to position [846, 0]
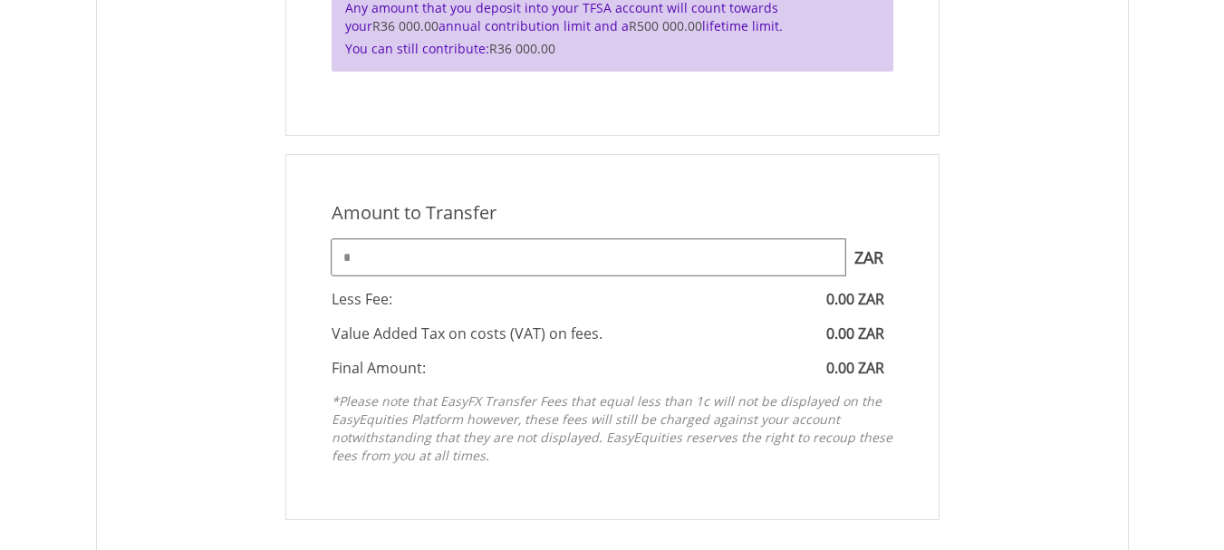
click at [371, 256] on input "*" at bounding box center [589, 257] width 514 height 36
type input "*"
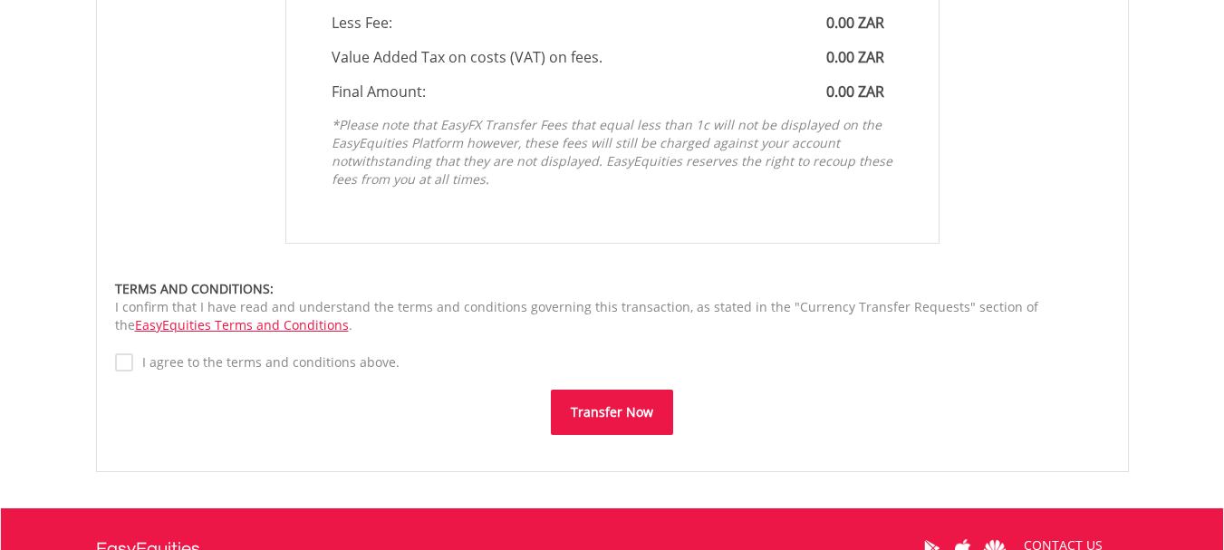
scroll to position [1269, 0]
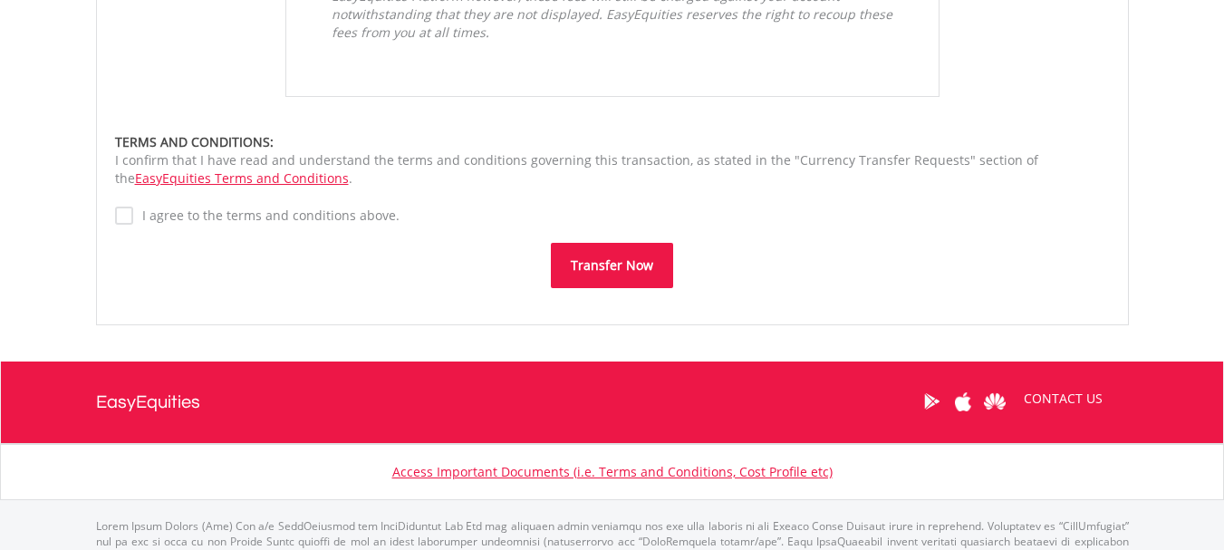
type input "*****"
click at [602, 268] on button "Transfer Now" at bounding box center [612, 265] width 122 height 45
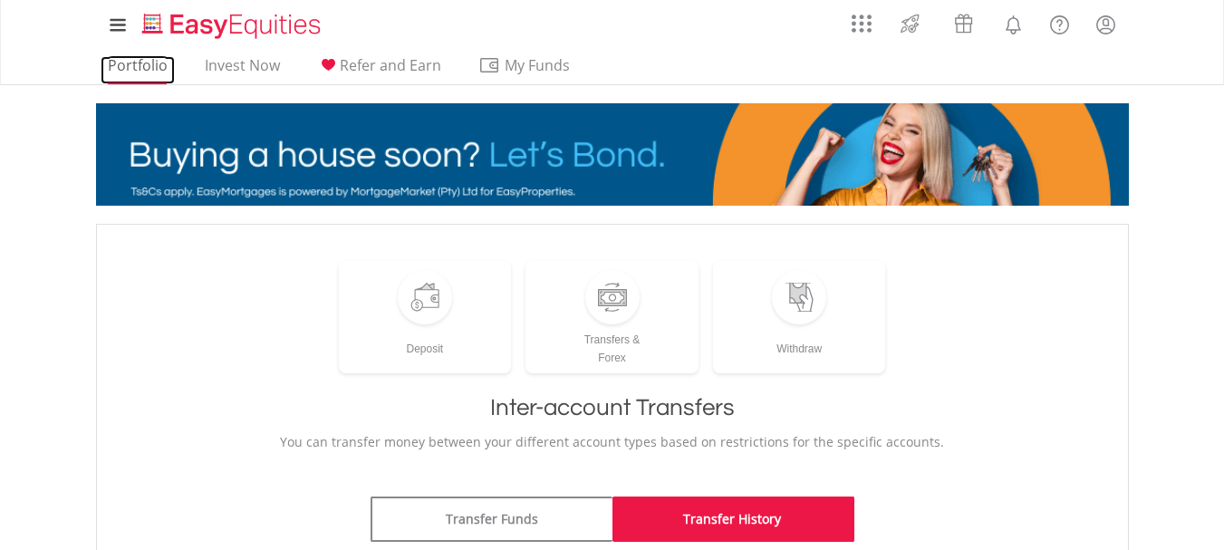
click at [147, 64] on link "Portfolio" at bounding box center [138, 70] width 74 height 28
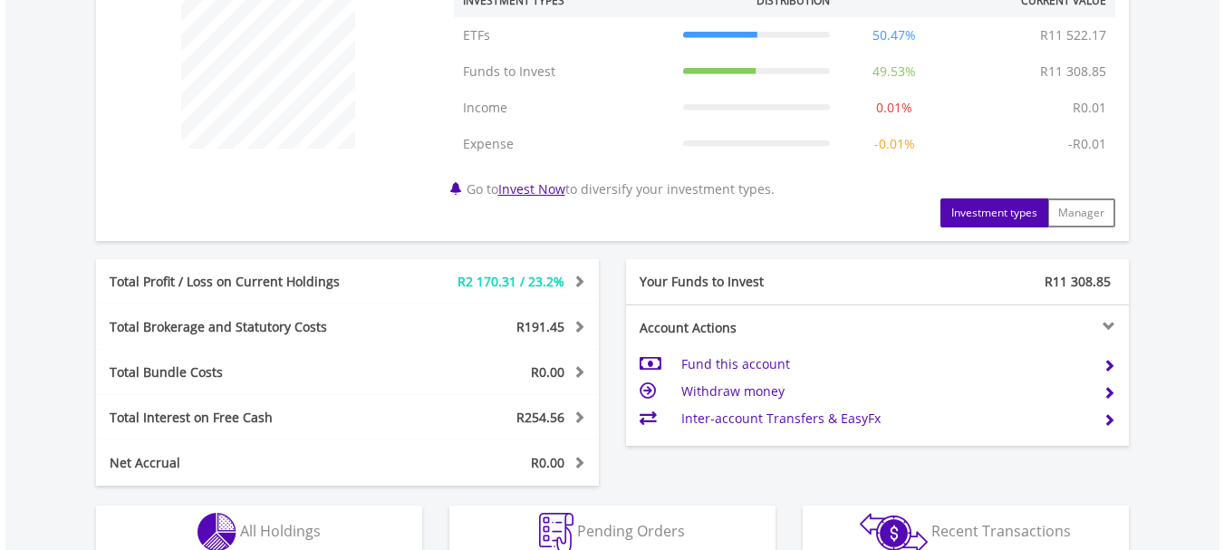
scroll to position [846, 0]
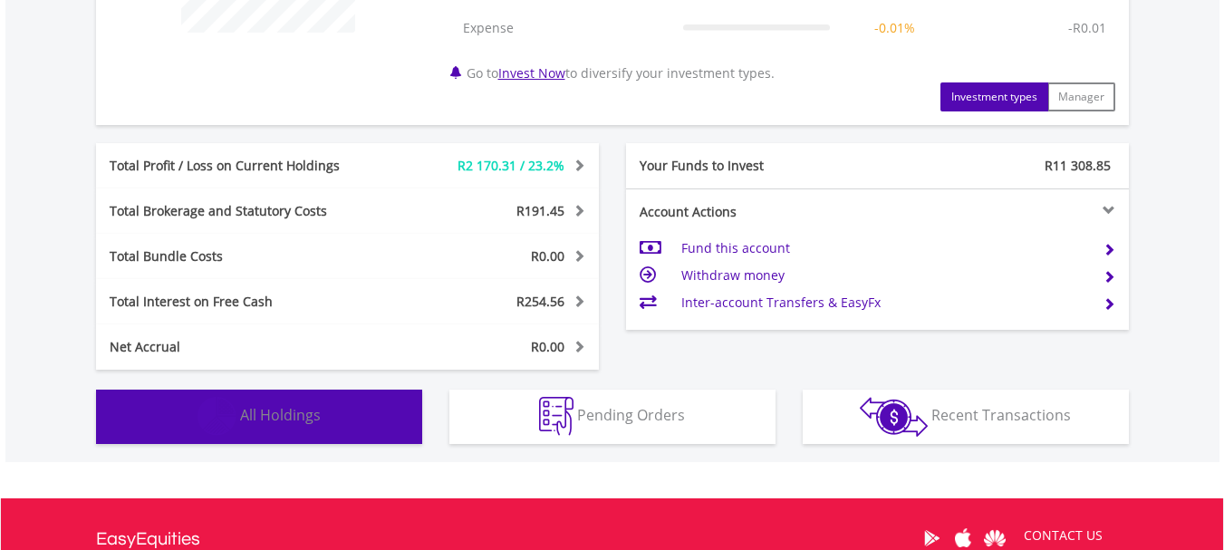
click at [302, 417] on span "All Holdings" at bounding box center [280, 415] width 81 height 20
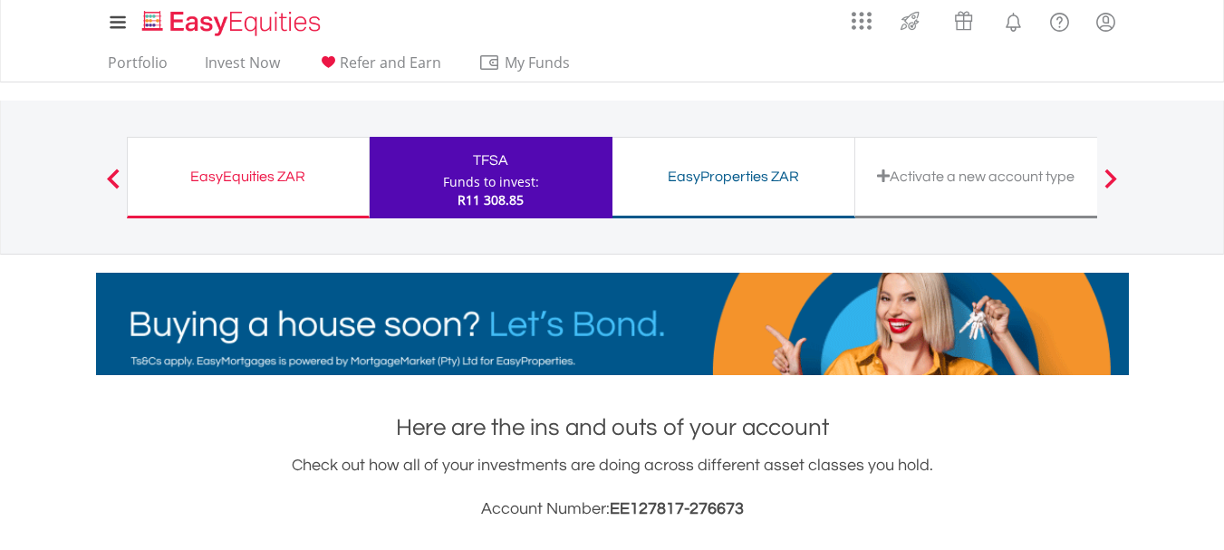
scroll to position [0, 0]
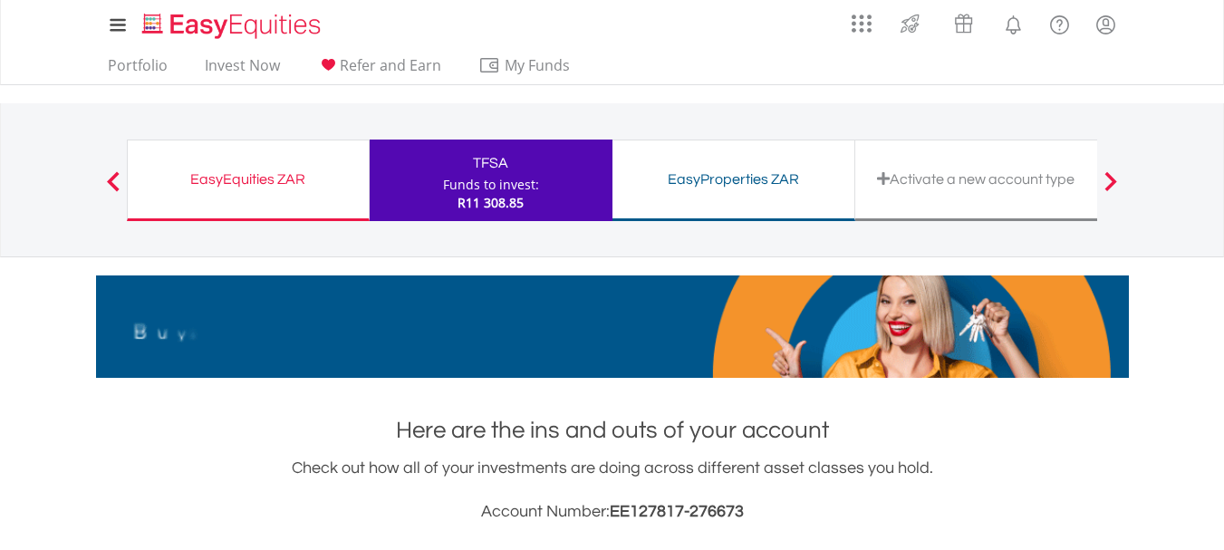
click at [544, 181] on div "TFSA Funds to invest: R11 308.85" at bounding box center [491, 181] width 243 height 82
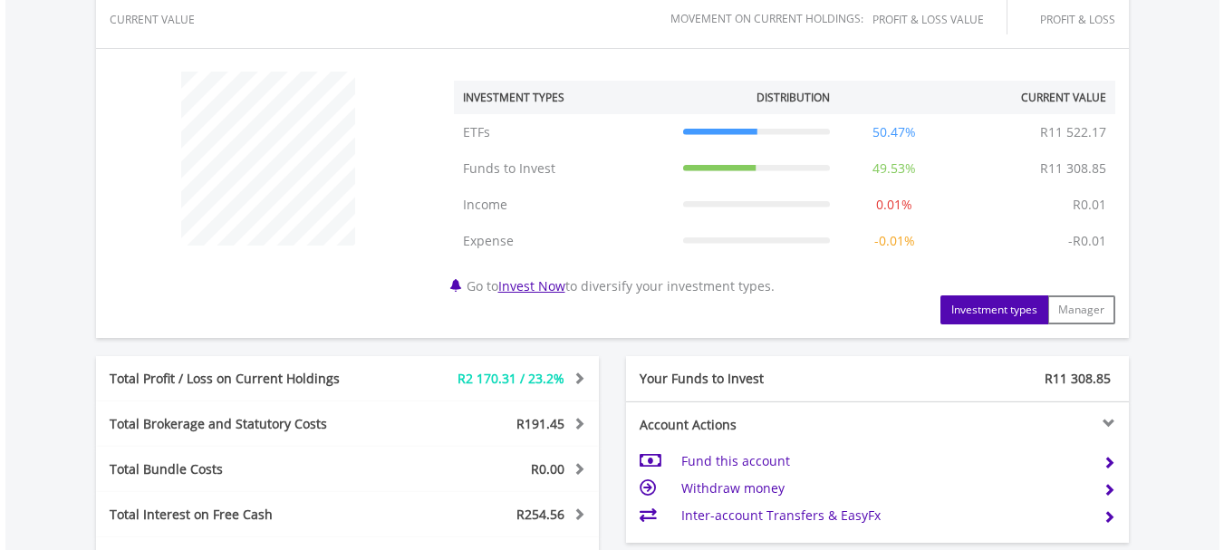
scroll to position [421, 0]
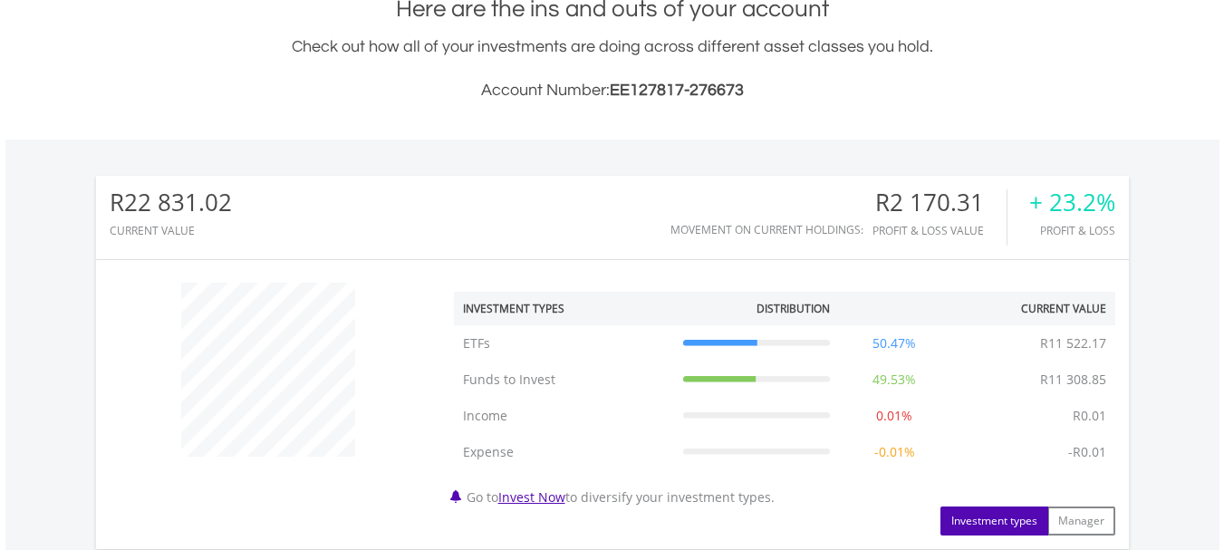
click at [997, 518] on button "Investment types" at bounding box center [995, 521] width 108 height 29
click at [556, 499] on link "Invest Now" at bounding box center [532, 497] width 67 height 17
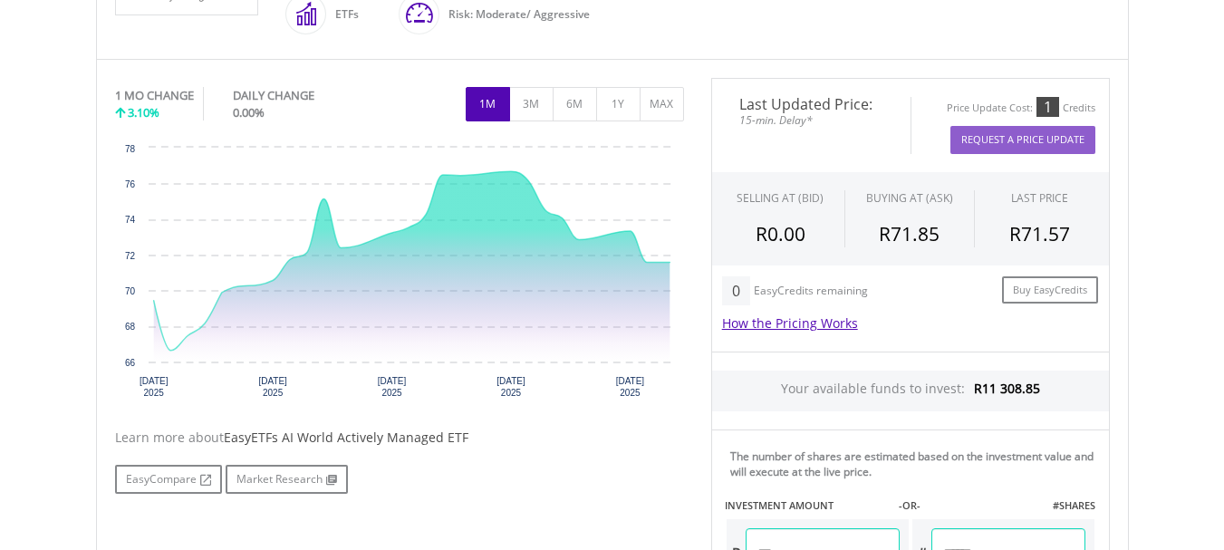
scroll to position [542, 0]
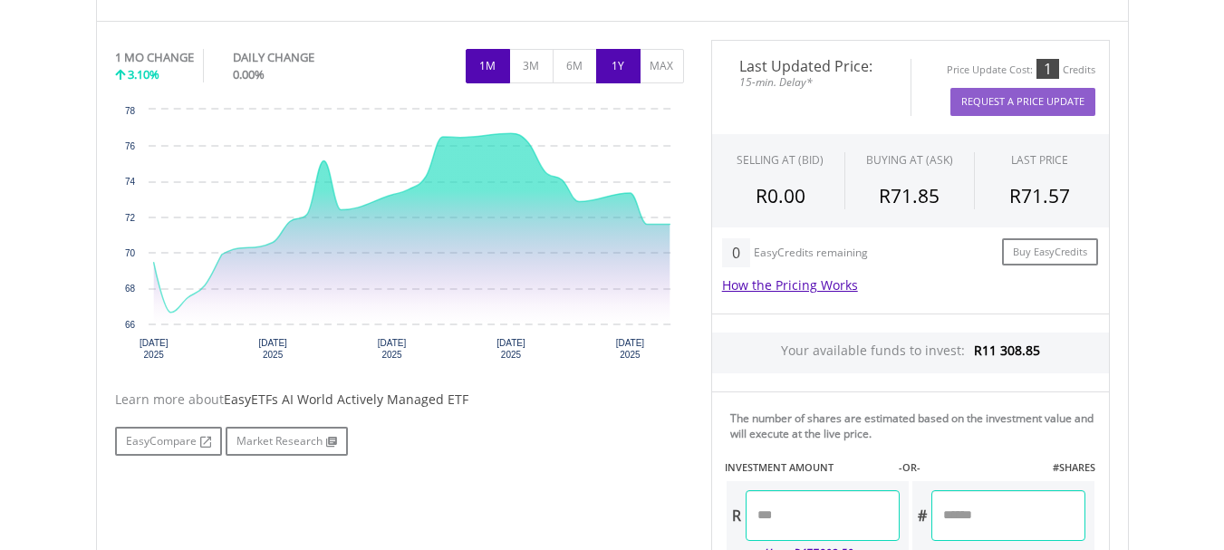
click at [615, 60] on button "1Y" at bounding box center [618, 66] width 44 height 34
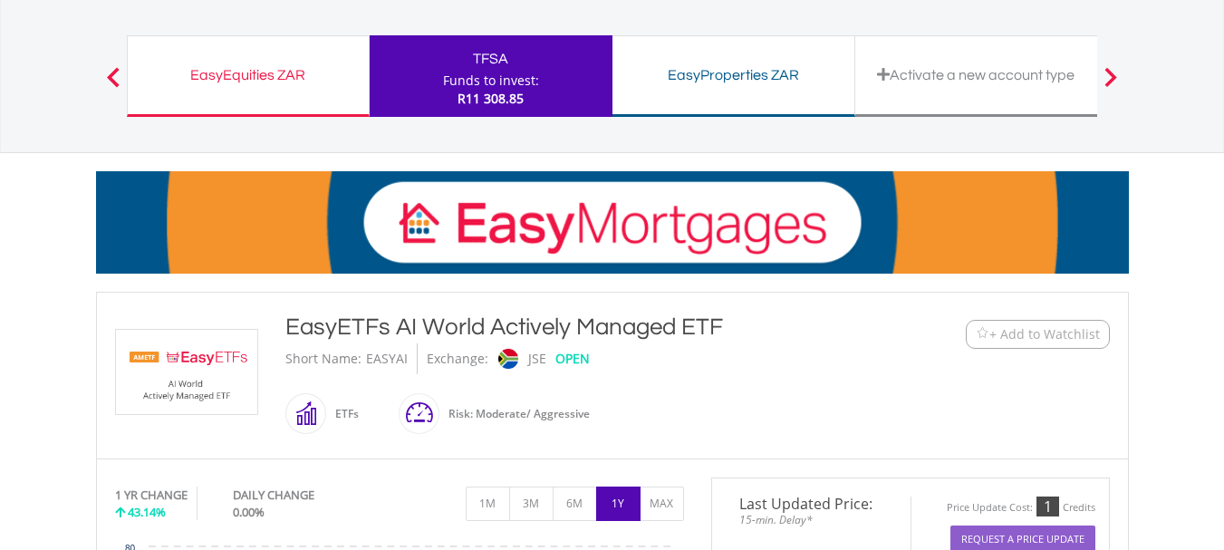
scroll to position [0, 0]
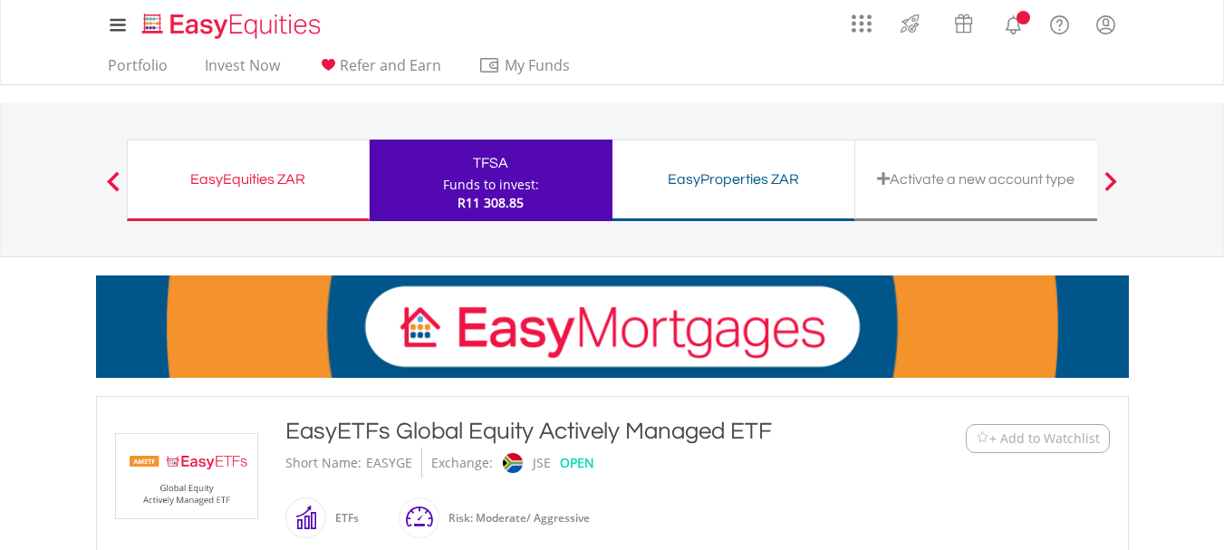
scroll to position [423, 0]
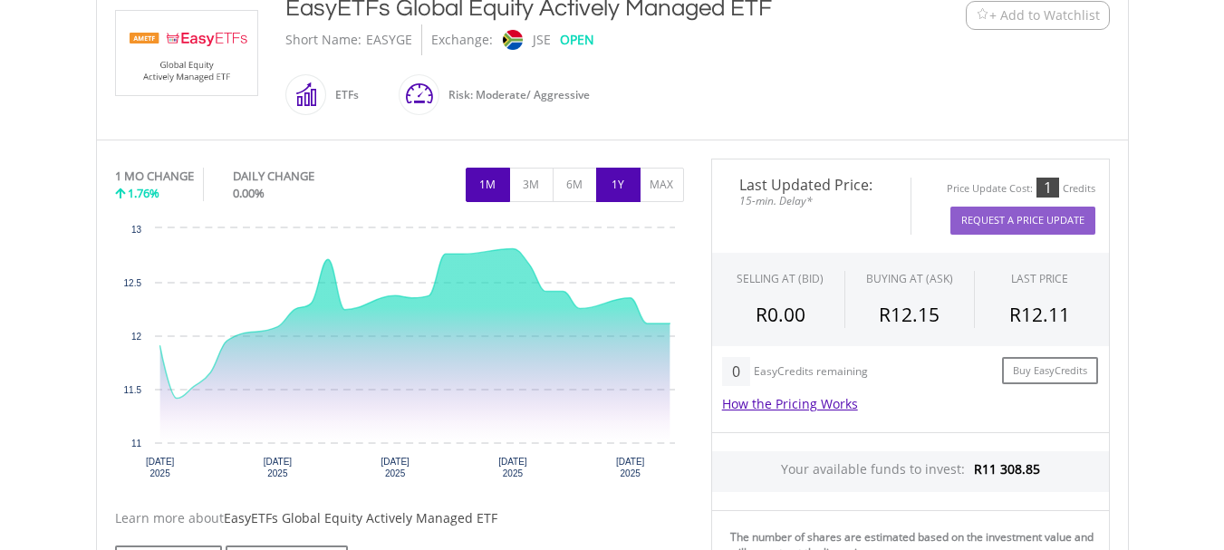
click at [622, 179] on button "1Y" at bounding box center [618, 185] width 44 height 34
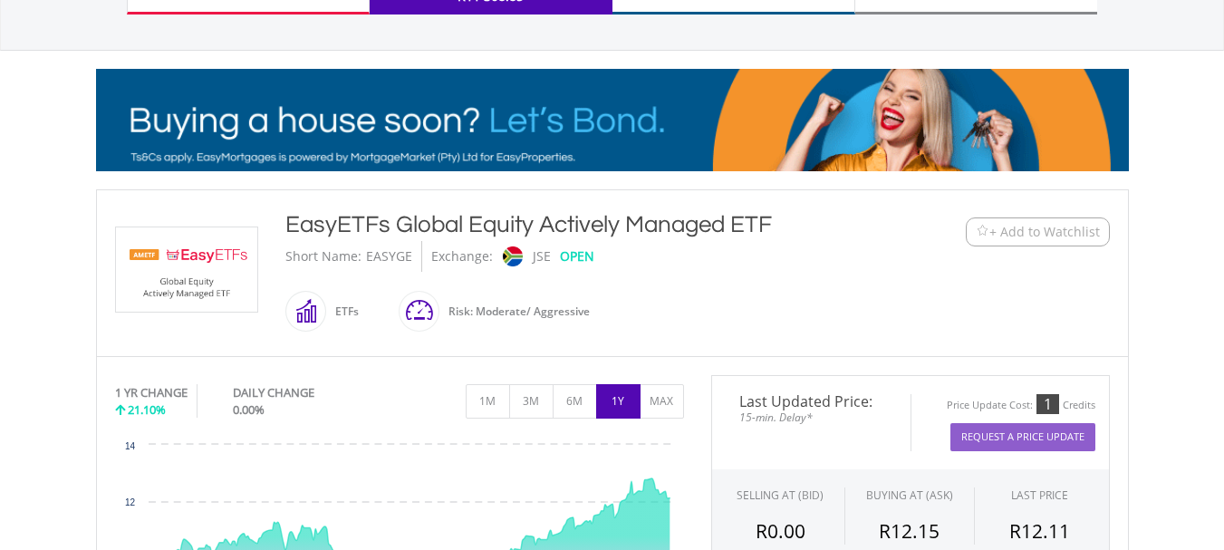
scroll to position [0, 0]
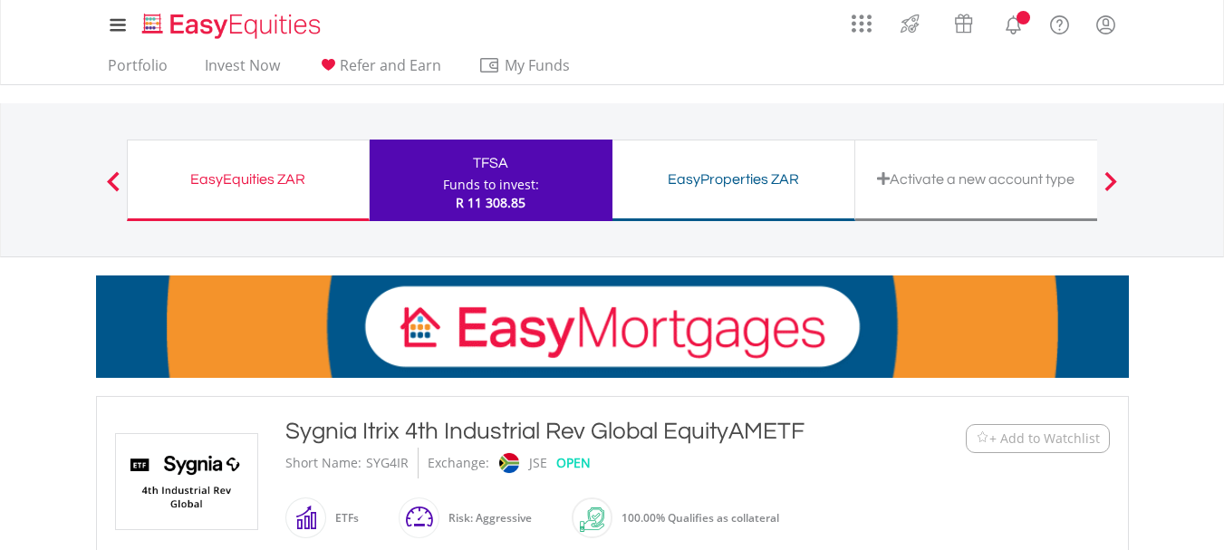
scroll to position [423, 0]
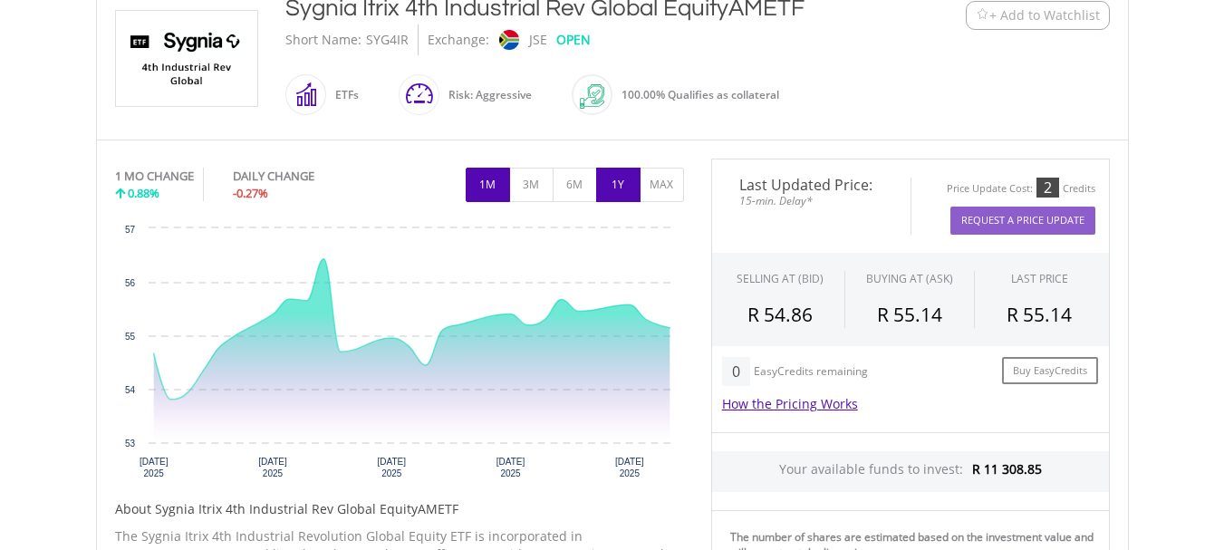
click at [629, 180] on button "1Y" at bounding box center [618, 185] width 44 height 34
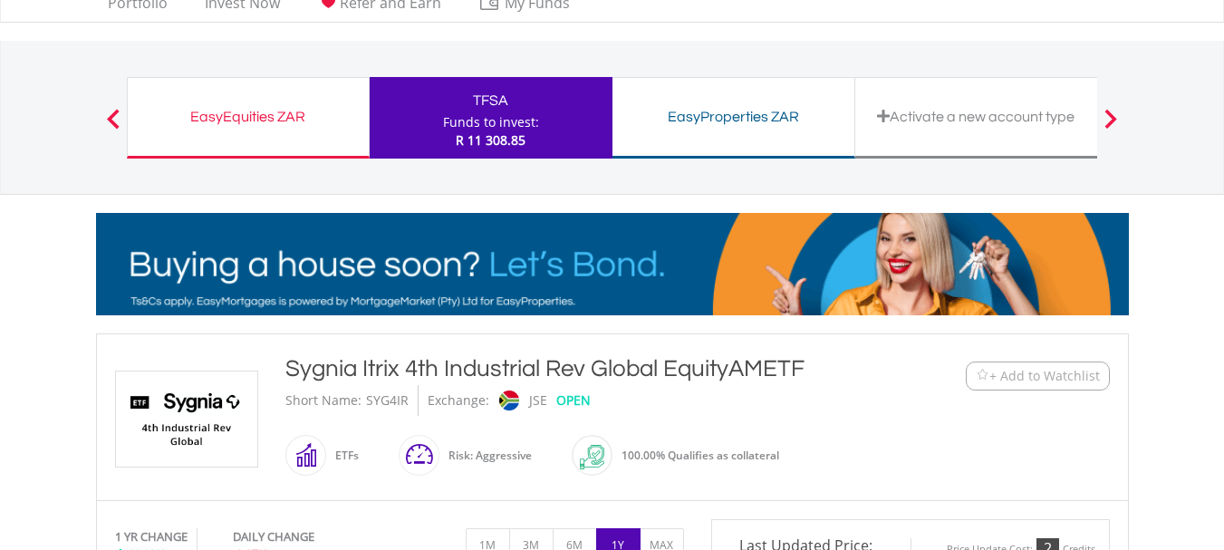
scroll to position [0, 0]
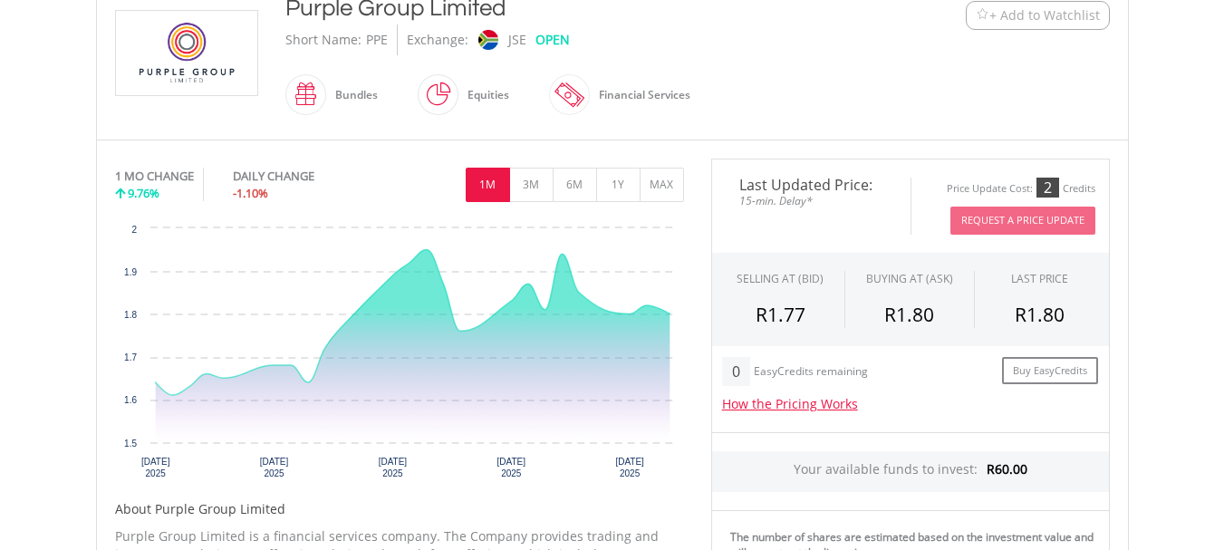
scroll to position [423, 0]
click at [622, 190] on button "1Y" at bounding box center [618, 185] width 44 height 34
